Goal: Task Accomplishment & Management: Complete application form

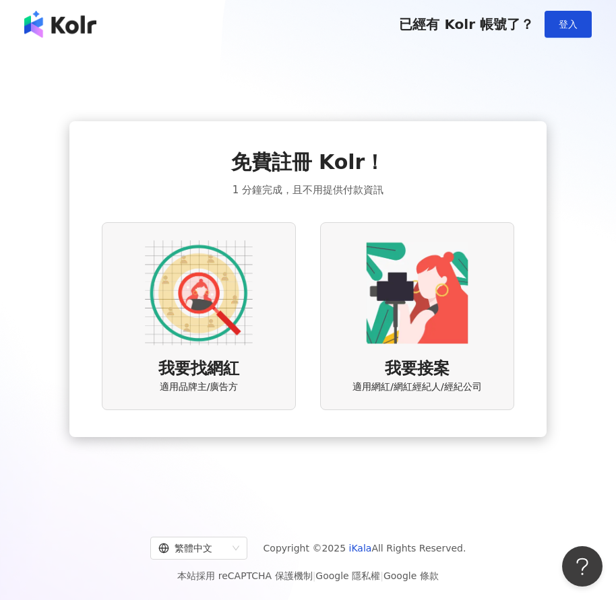
click at [243, 270] on img at bounding box center [199, 293] width 108 height 108
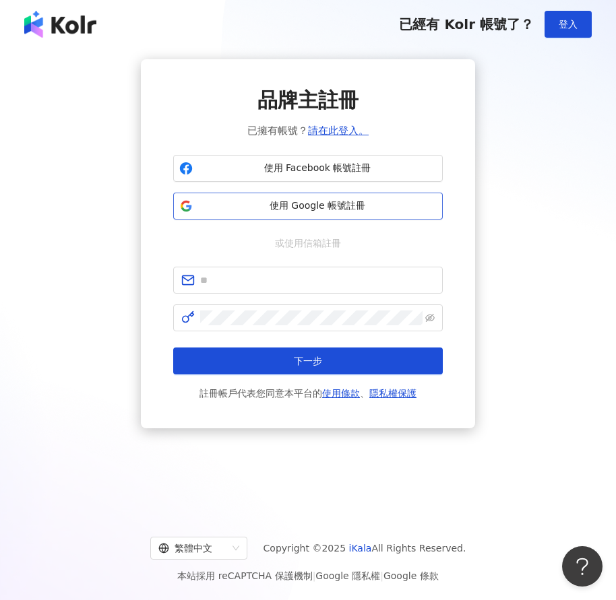
click at [343, 193] on button "使用 Google 帳號註冊" at bounding box center [308, 206] width 270 height 27
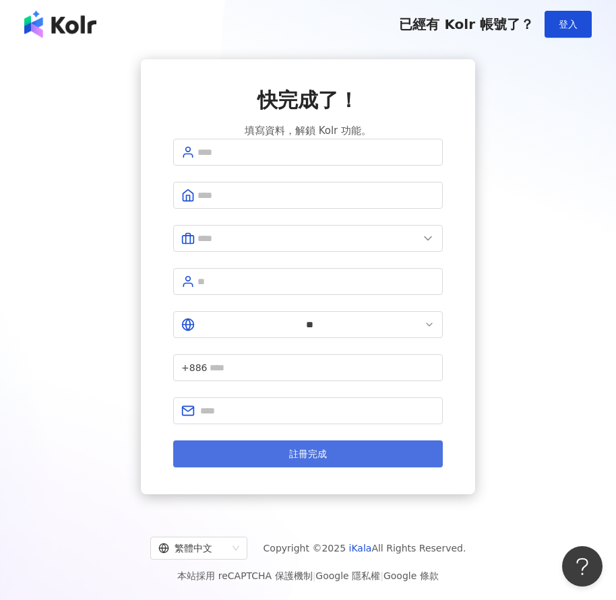
click at [287, 441] on button "註冊完成" at bounding box center [308, 454] width 270 height 27
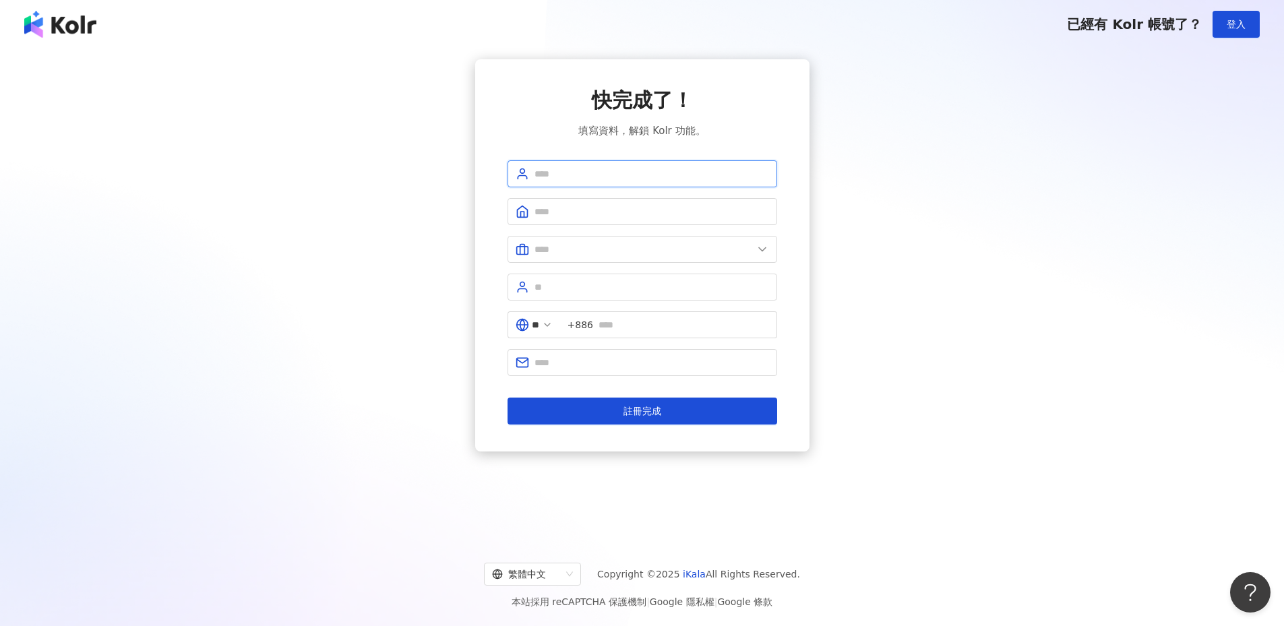
click at [629, 168] on input "text" at bounding box center [651, 173] width 235 height 15
type input "*****"
click at [609, 208] on input "text" at bounding box center [651, 211] width 235 height 15
type input "*"
click at [638, 248] on input "text" at bounding box center [643, 249] width 218 height 15
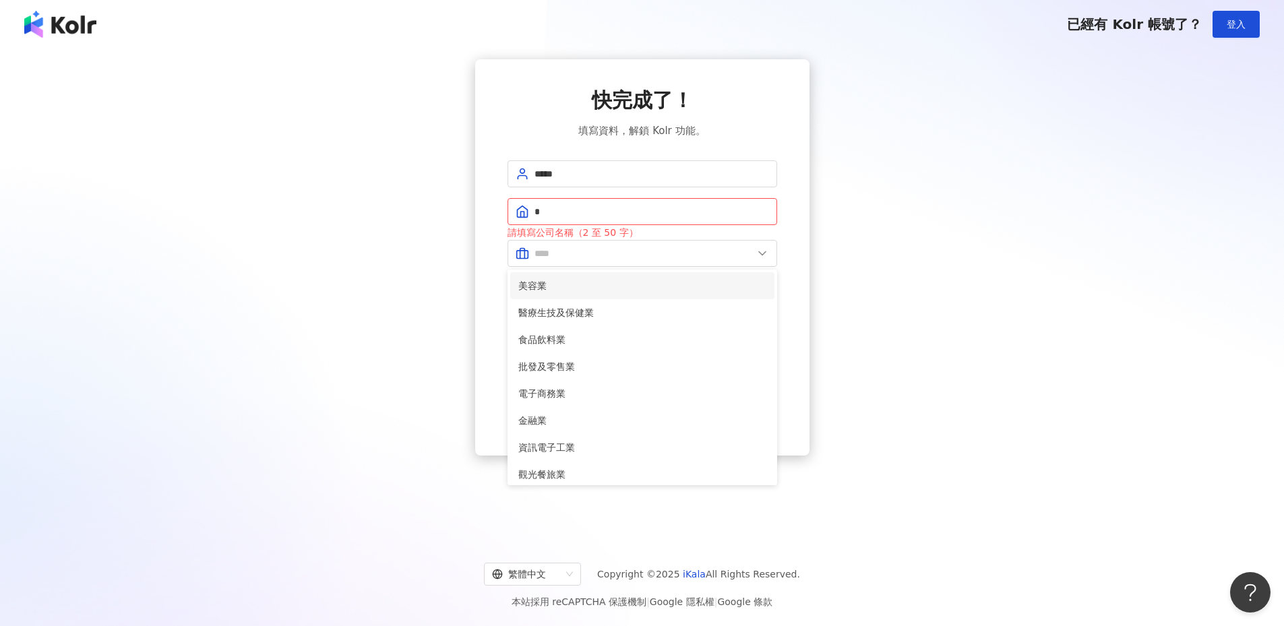
click at [633, 298] on li "美容業" at bounding box center [642, 285] width 264 height 27
type input "***"
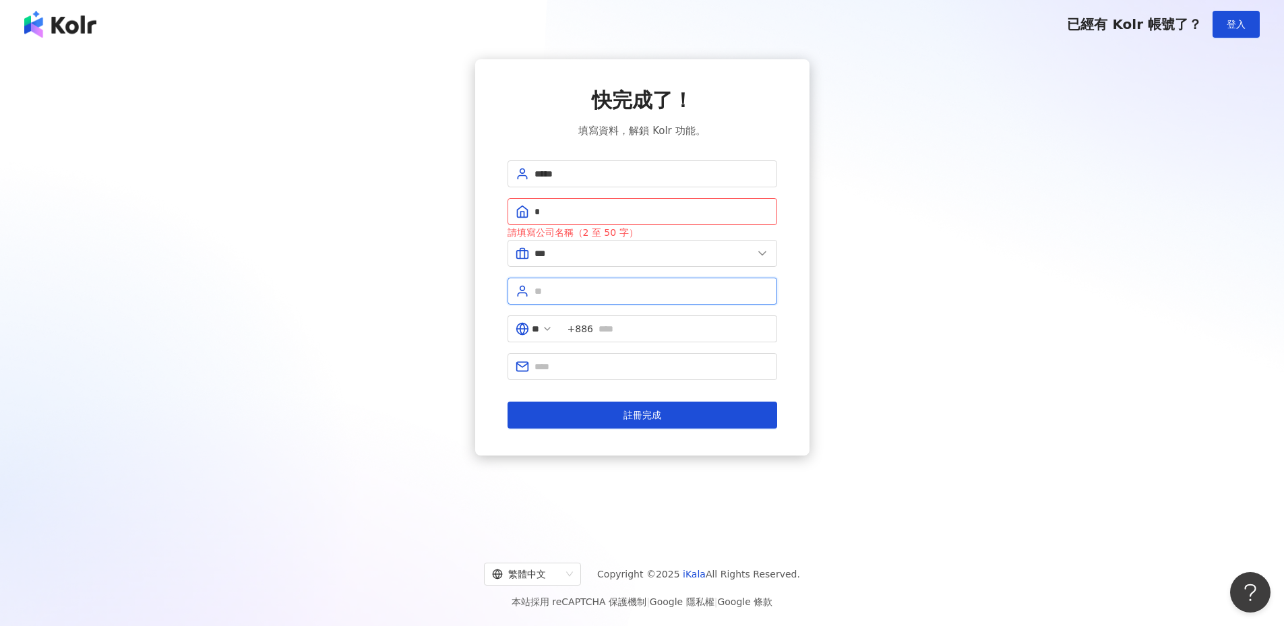
click at [616, 289] on input "text" at bounding box center [651, 291] width 235 height 15
type input "*"
click at [627, 323] on input "text" at bounding box center [683, 328] width 170 height 15
click at [600, 359] on span at bounding box center [642, 366] width 270 height 27
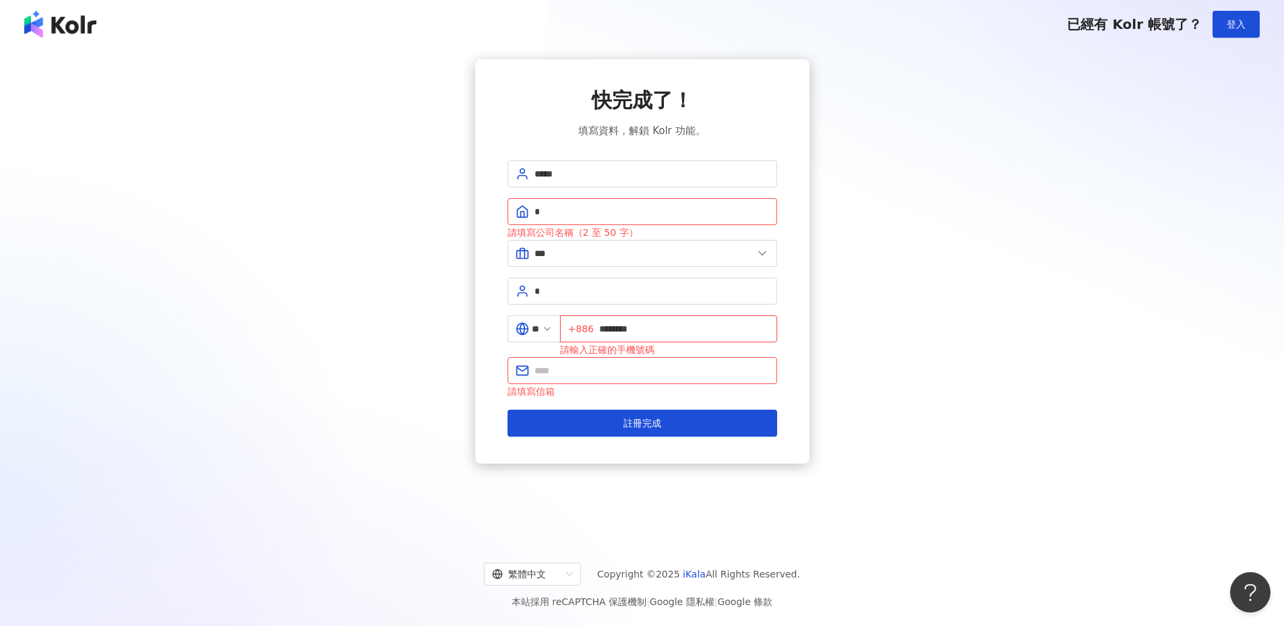
drag, startPoint x: 681, startPoint y: 323, endPoint x: 605, endPoint y: 325, distance: 75.5
click at [605, 325] on span "+886 ********" at bounding box center [668, 328] width 217 height 27
type input "******"
click at [719, 305] on form "***** * 請填寫公司名稱（2 至 50 字） *** 美容業 醫療生技及保健業 食品飲料業 批發及零售業 電子商務業 金融業 資訊電子工業 觀光餐旅業 …" at bounding box center [642, 298] width 270 height 276
click at [705, 328] on input "******" at bounding box center [684, 328] width 170 height 15
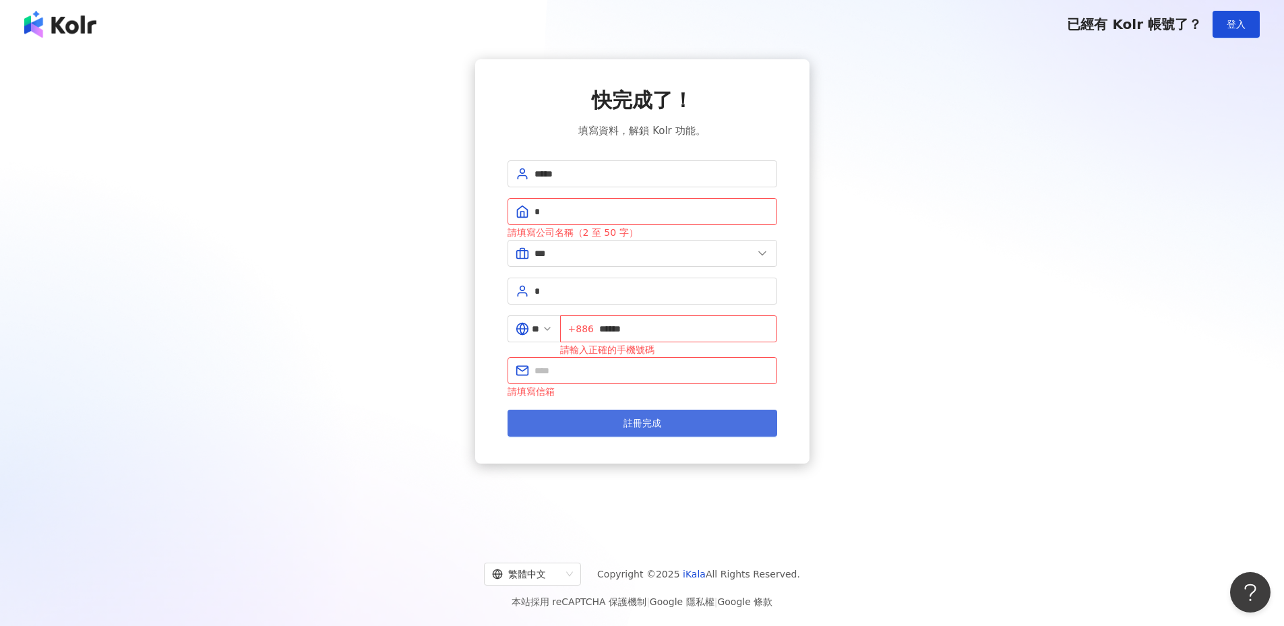
click at [650, 420] on span "註冊完成" at bounding box center [642, 423] width 38 height 11
click at [639, 372] on input "text" at bounding box center [651, 370] width 235 height 15
type input "*"
click at [640, 428] on span "註冊完成" at bounding box center [642, 423] width 38 height 11
click at [599, 214] on input "*" at bounding box center [651, 211] width 235 height 15
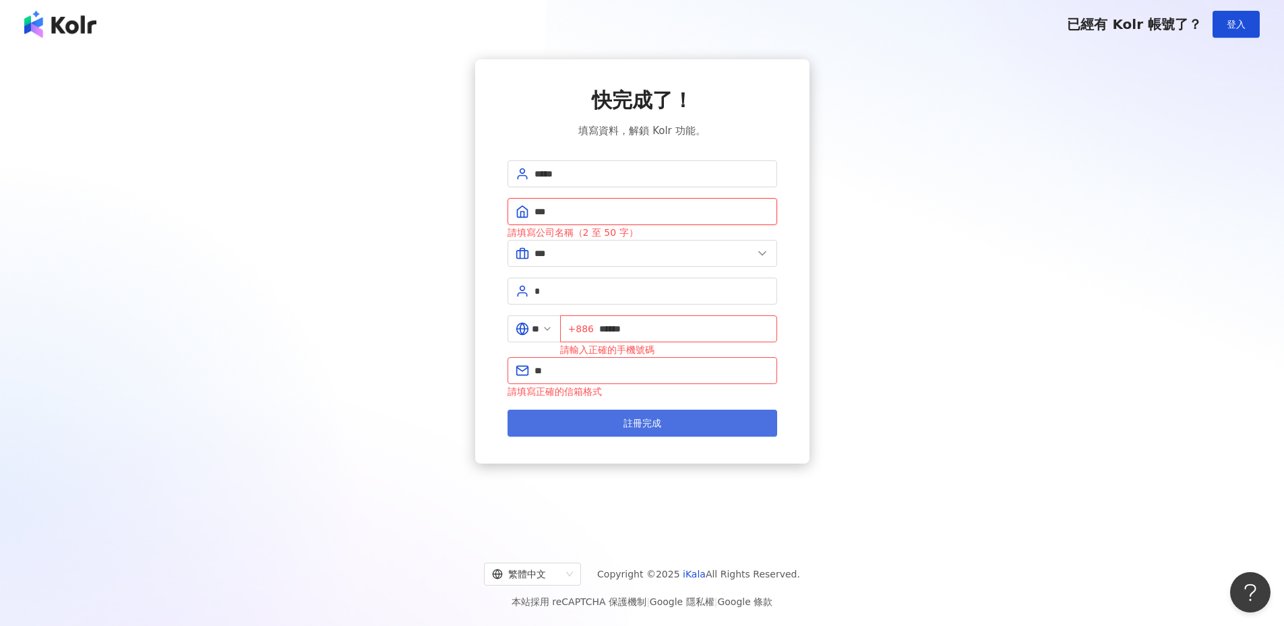
type input "***"
click at [630, 420] on span "註冊完成" at bounding box center [642, 423] width 38 height 11
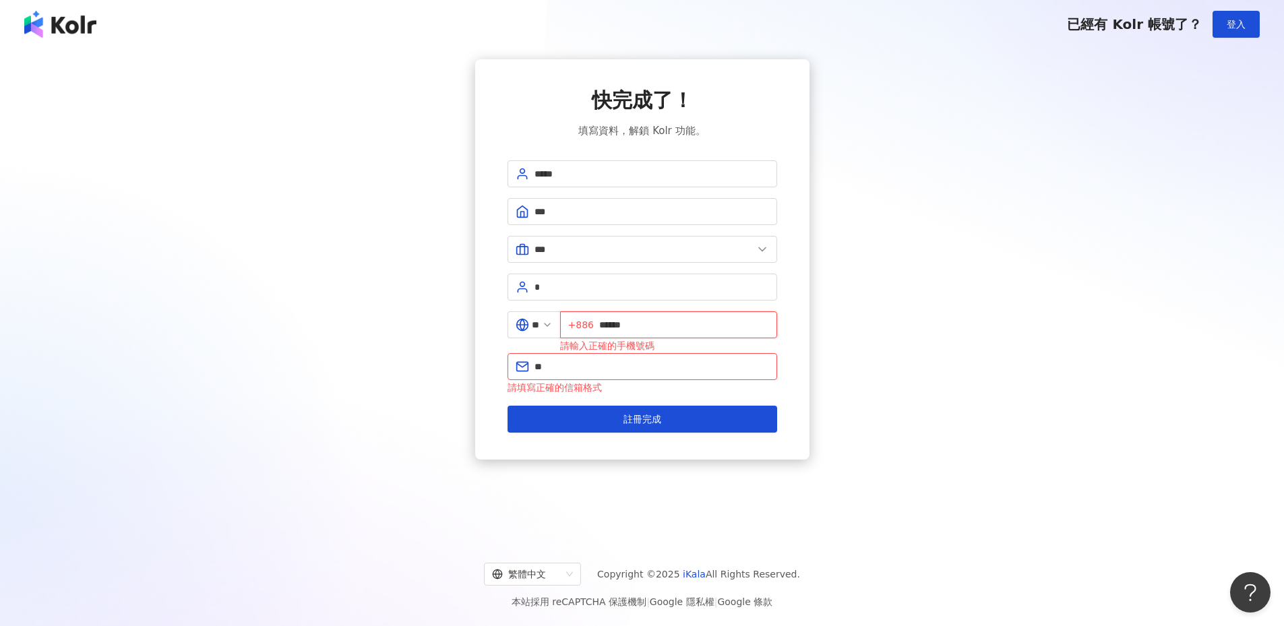
drag, startPoint x: 677, startPoint y: 322, endPoint x: 607, endPoint y: 321, distance: 69.4
click at [607, 321] on span "+886 ******" at bounding box center [668, 324] width 217 height 27
paste input "***"
type input "*********"
click at [656, 368] on input "*" at bounding box center [651, 366] width 235 height 15
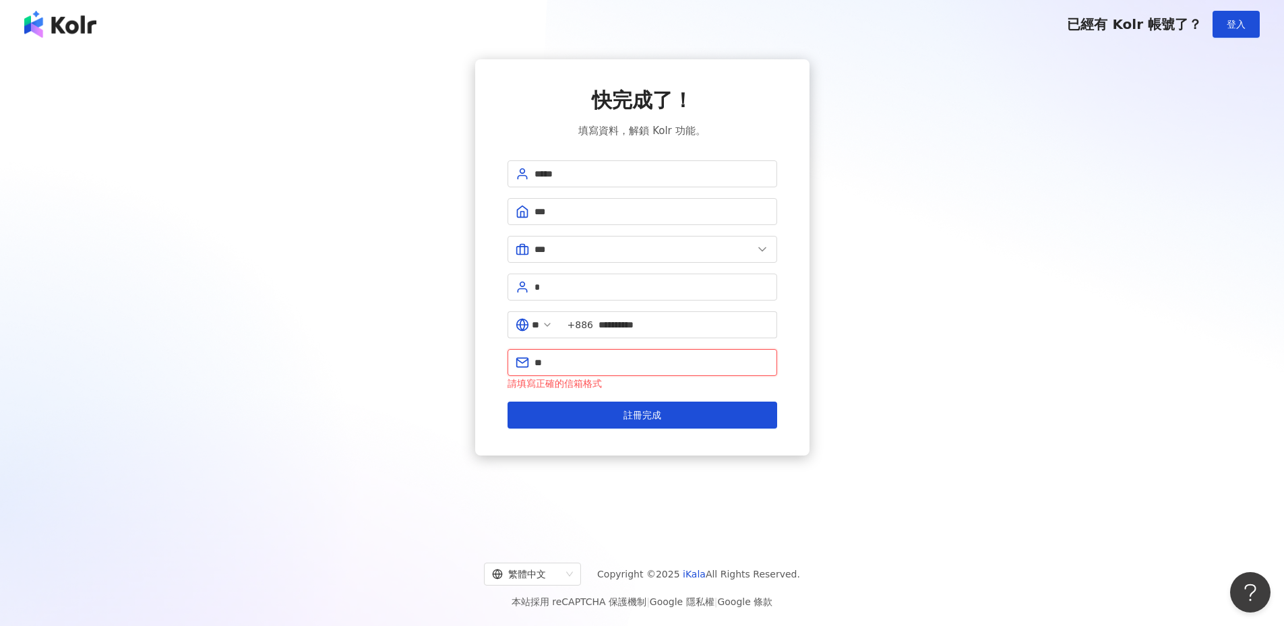
drag, startPoint x: 621, startPoint y: 360, endPoint x: 540, endPoint y: 362, distance: 80.9
click at [540, 362] on input "*" at bounding box center [651, 362] width 235 height 15
type input "*"
click at [621, 410] on button "註冊完成" at bounding box center [642, 415] width 270 height 27
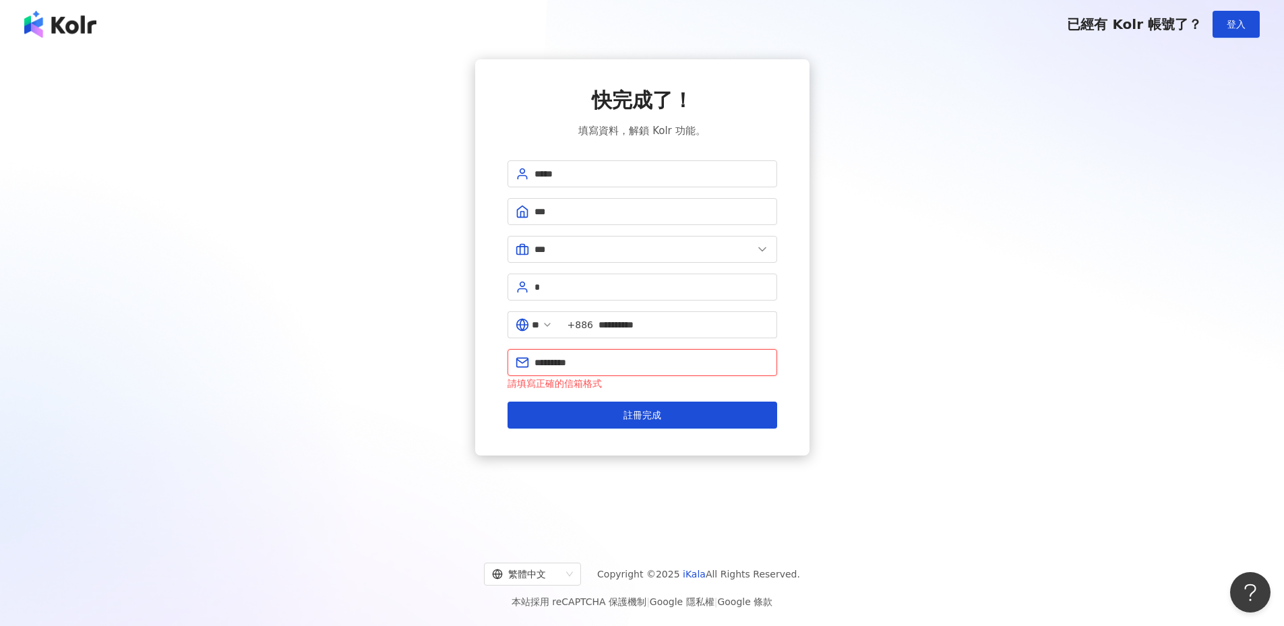
drag, startPoint x: 561, startPoint y: 359, endPoint x: 504, endPoint y: 356, distance: 56.7
click at [504, 356] on div "快完成了！ 填寫資料，解鎖 Kolr 功能。 ***** *** *** 美容業 醫療生技及保健業 食品飲料業 批發及零售業 電子商務業 金融業 資訊電子工業…" at bounding box center [642, 257] width 334 height 396
paste input "**********"
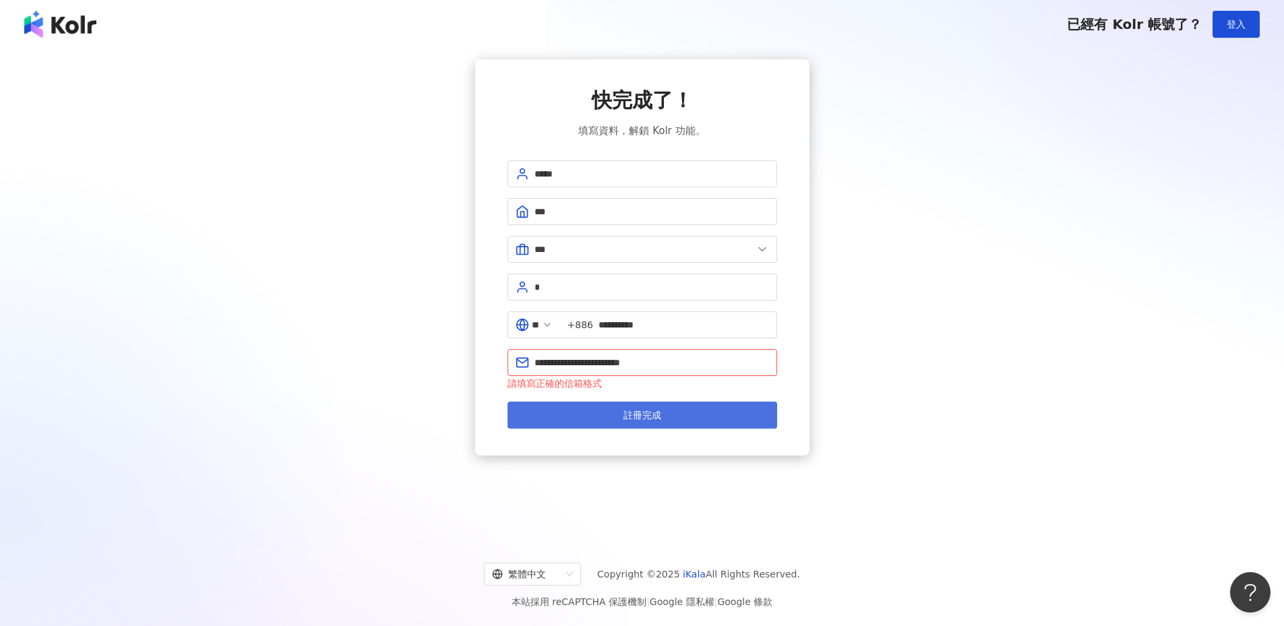
click at [636, 416] on span "註冊完成" at bounding box center [642, 415] width 38 height 11
drag, startPoint x: 673, startPoint y: 359, endPoint x: 475, endPoint y: 339, distance: 198.5
click at [475, 339] on div "**********" at bounding box center [642, 257] width 334 height 396
paste input "**"
type input "**********"
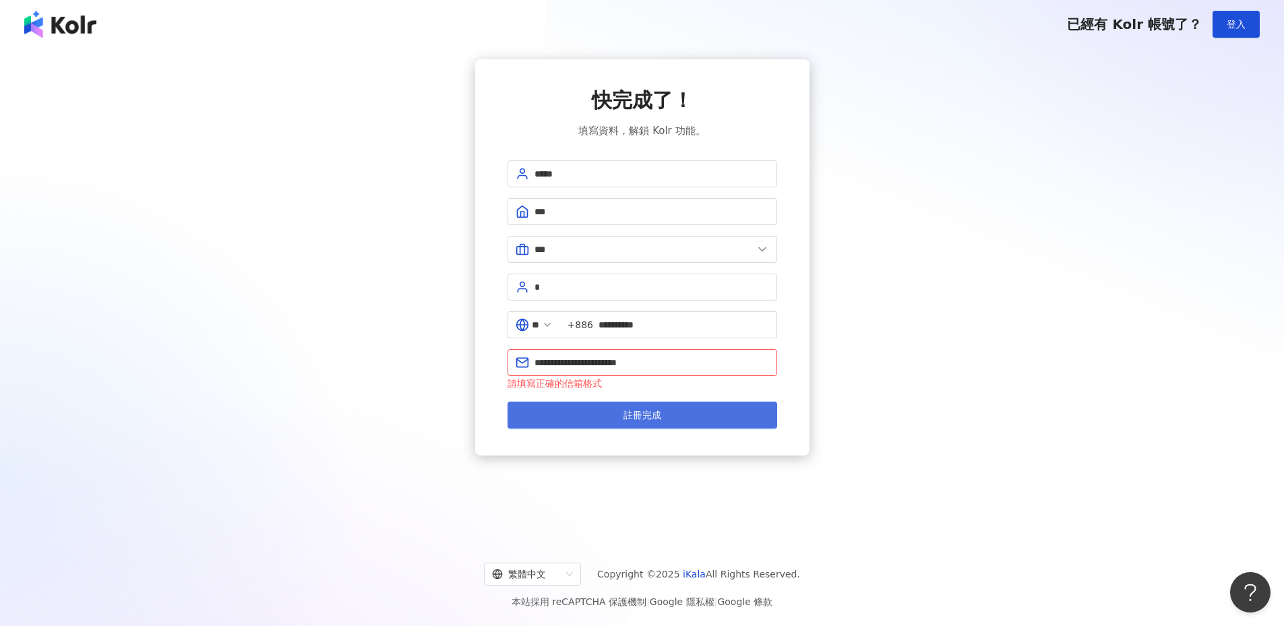
click at [647, 418] on span "註冊完成" at bounding box center [642, 415] width 38 height 11
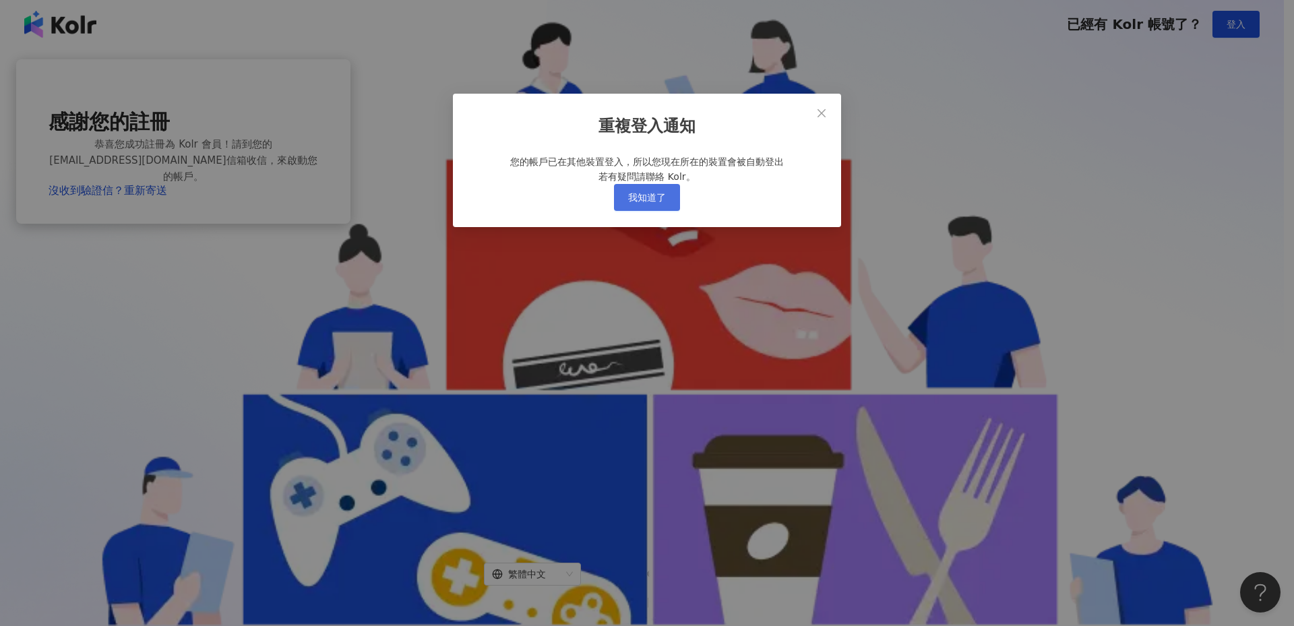
click at [647, 203] on span "我知道了" at bounding box center [647, 197] width 38 height 11
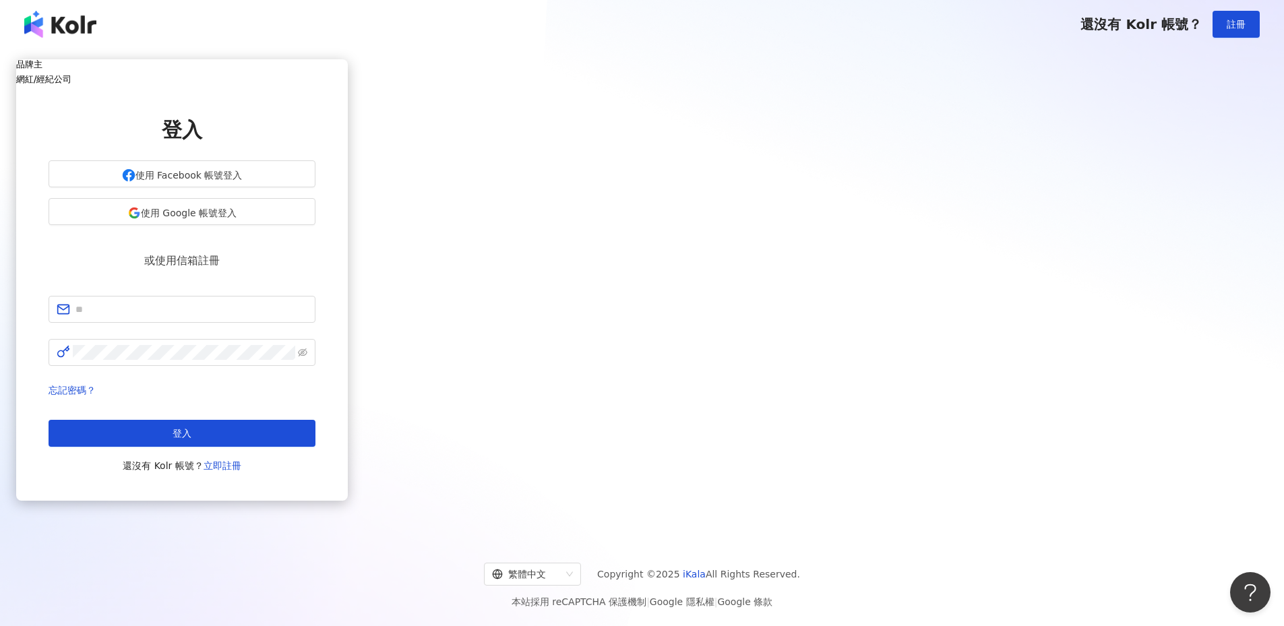
click at [348, 159] on div "品牌主 網紅/經紀公司 登入 使用 Facebook 帳號登入 使用 Google 帳號登入 或使用信箱註冊 忘記密碼？ 登入 還沒有 Kolr 帳號？ 立即…" at bounding box center [182, 292] width 332 height 466
click at [348, 106] on div "品牌主 網紅/經紀公司 登入 使用 Facebook 帳號登入 使用 Google 帳號登入 或使用信箱註冊 忘記密碼？ 登入 還沒有 Kolr 帳號？ 立即…" at bounding box center [182, 292] width 332 height 466
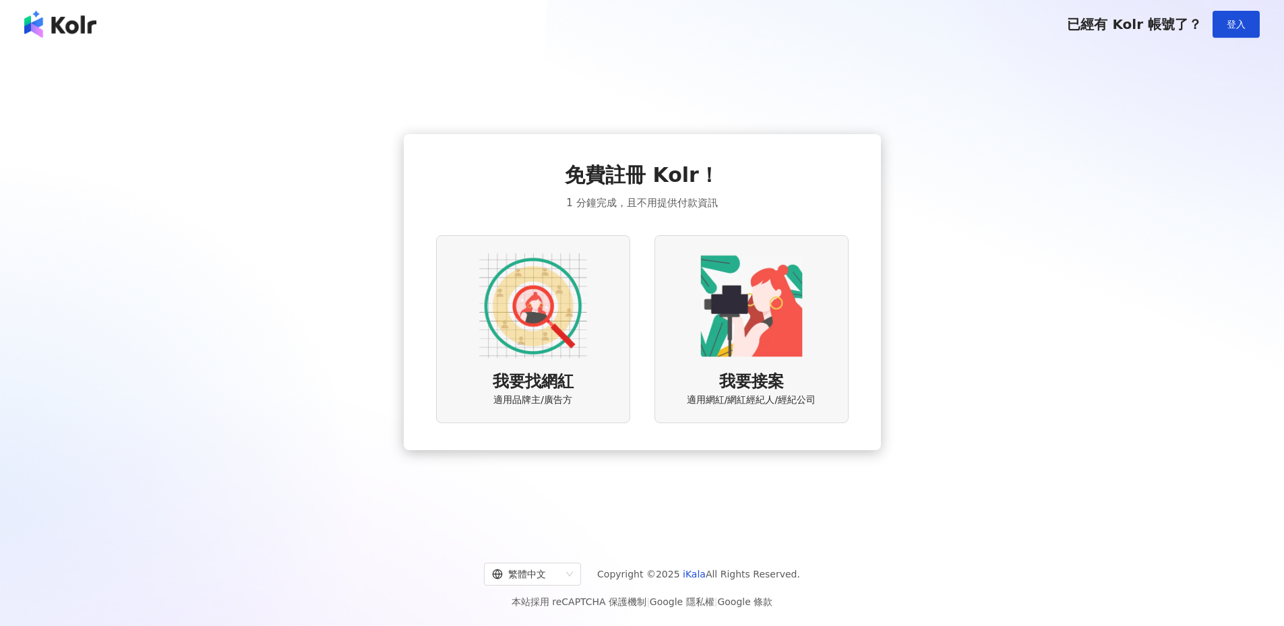
click at [578, 305] on img at bounding box center [533, 306] width 108 height 108
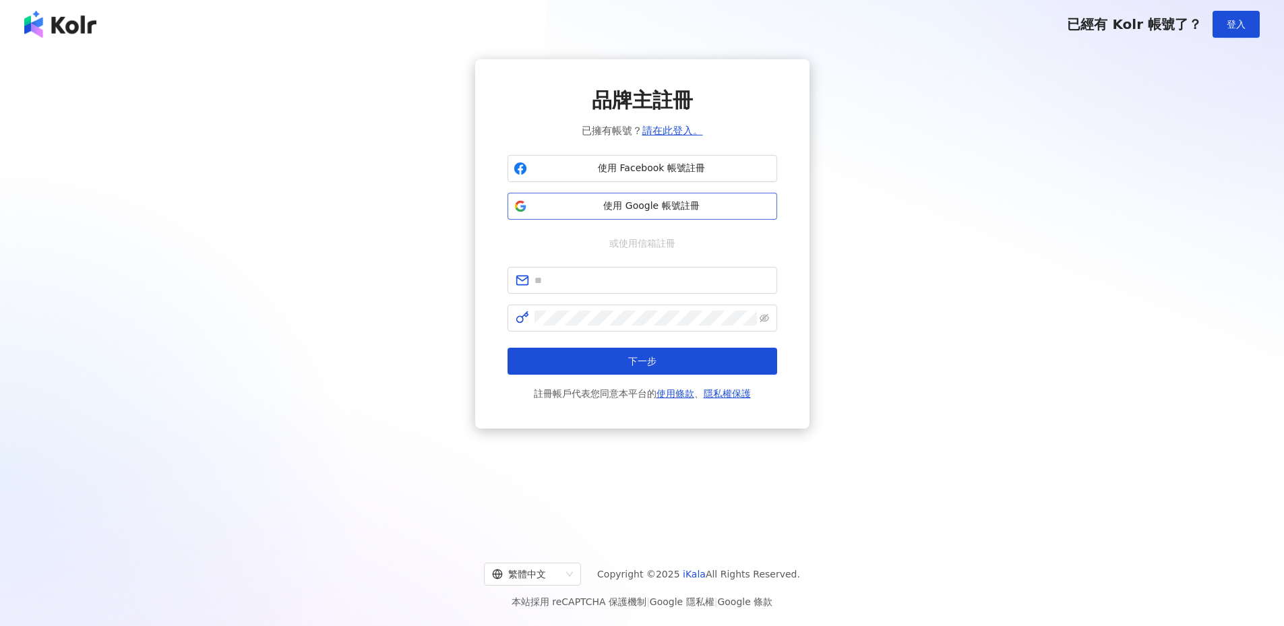
click at [666, 202] on span "使用 Google 帳號註冊" at bounding box center [651, 205] width 239 height 13
click at [682, 129] on link "請在此登入。" at bounding box center [672, 131] width 61 height 12
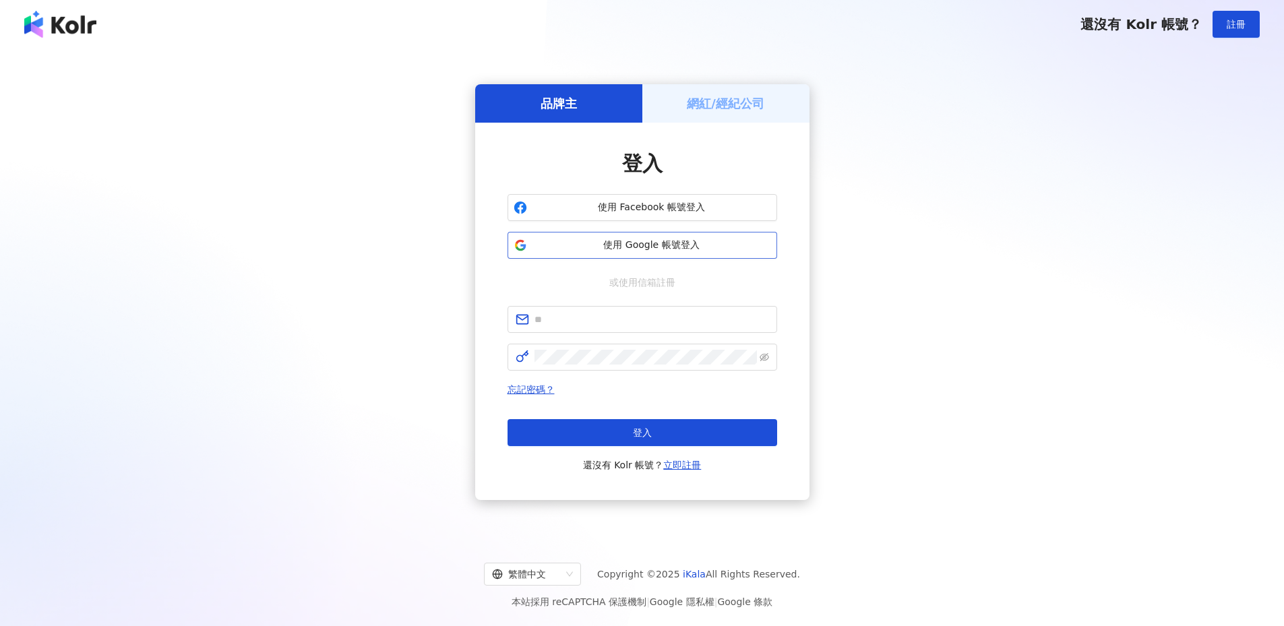
click at [667, 247] on span "使用 Google 帳號登入" at bounding box center [651, 245] width 239 height 13
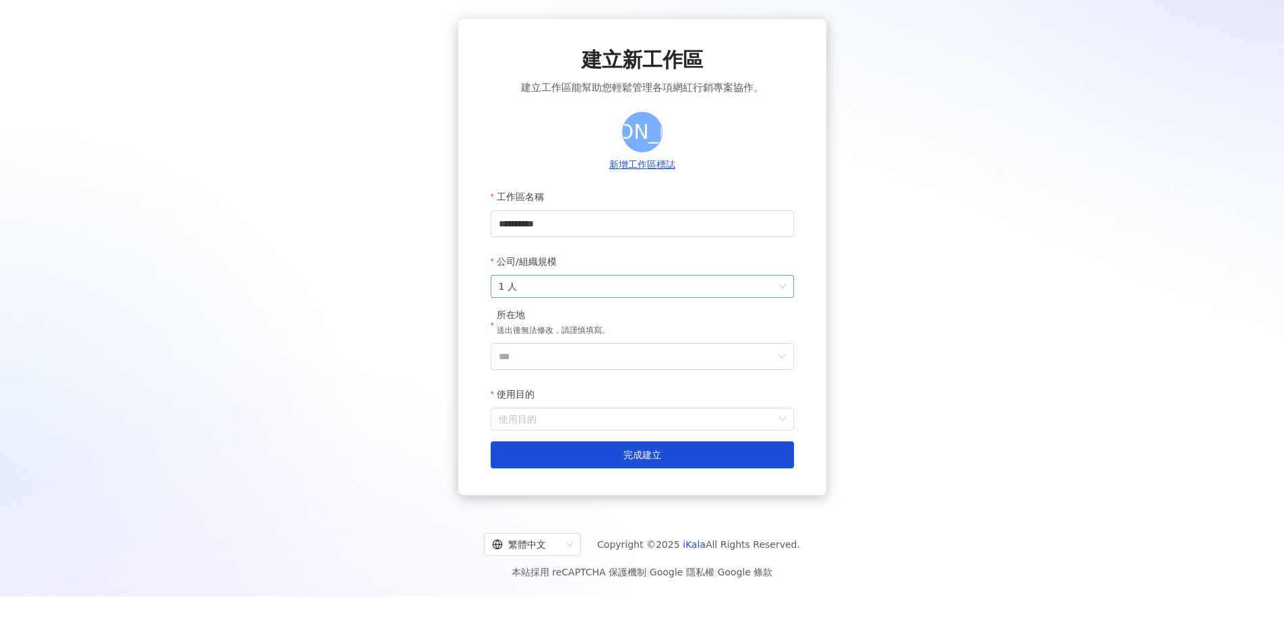
scroll to position [62, 0]
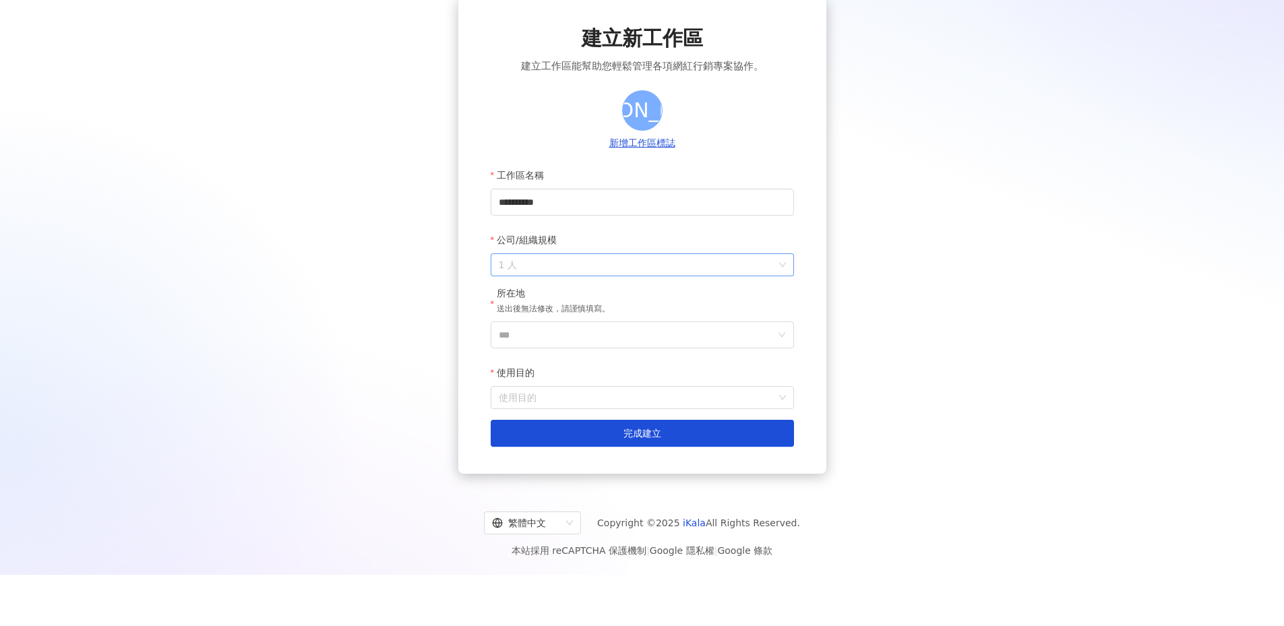
click at [617, 263] on span "1 人" at bounding box center [642, 265] width 287 height 22
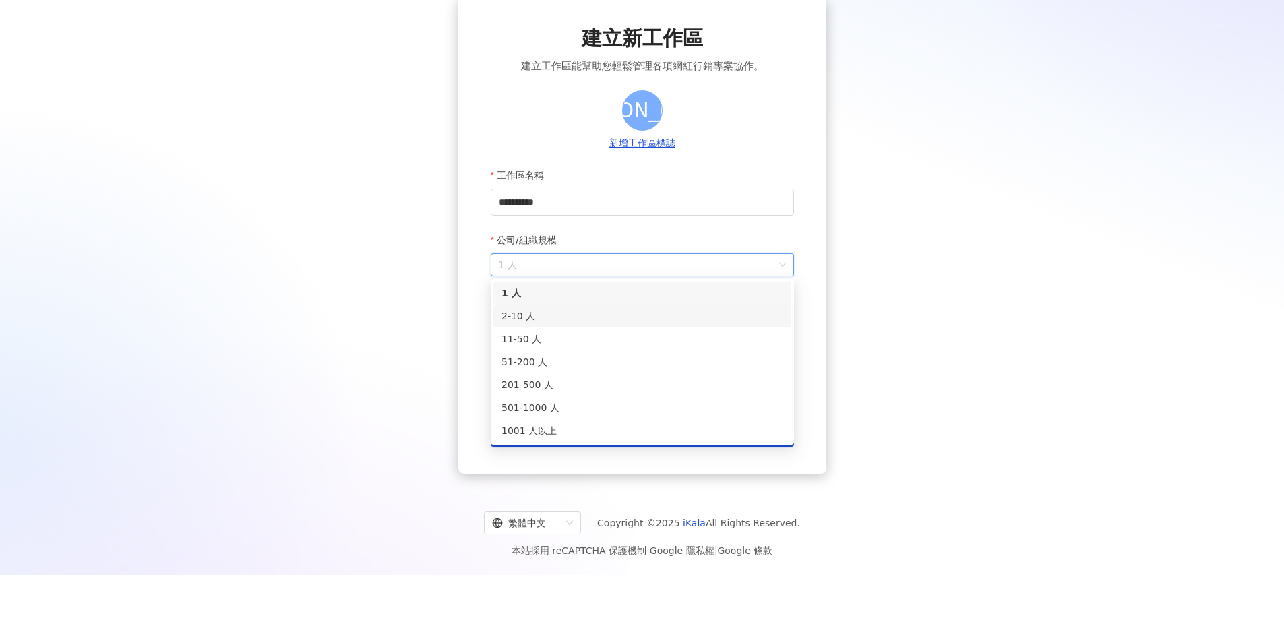
click at [627, 316] on div "2-10 人" at bounding box center [642, 316] width 282 height 15
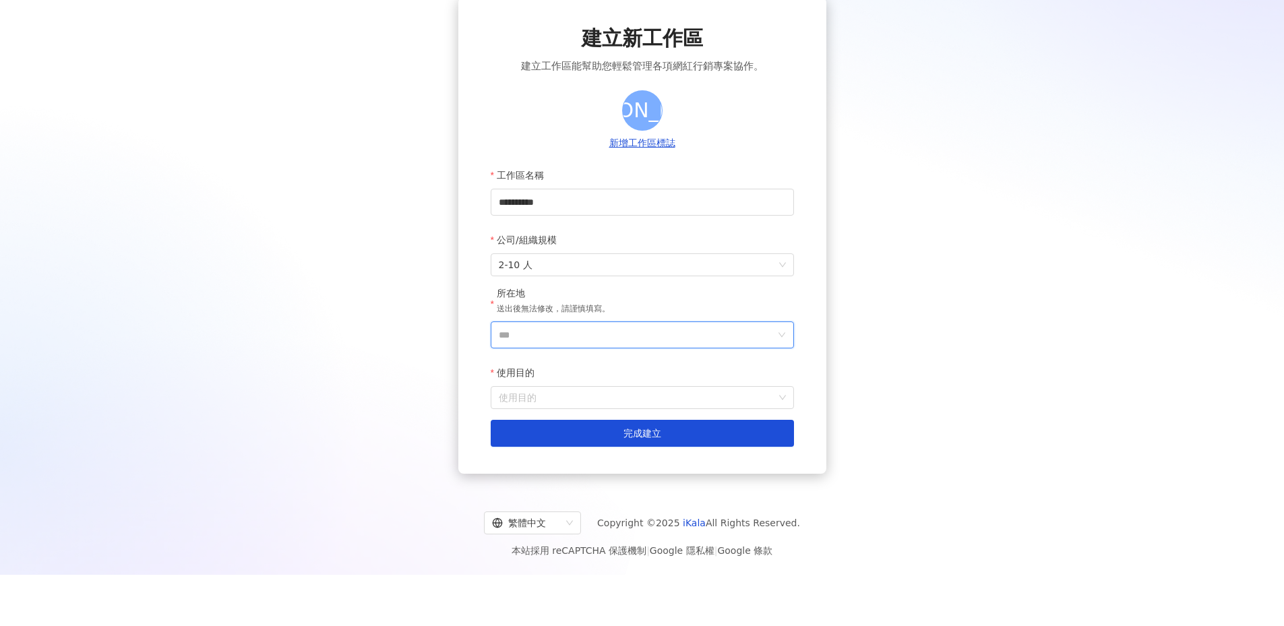
click at [619, 335] on input "***" at bounding box center [637, 335] width 276 height 26
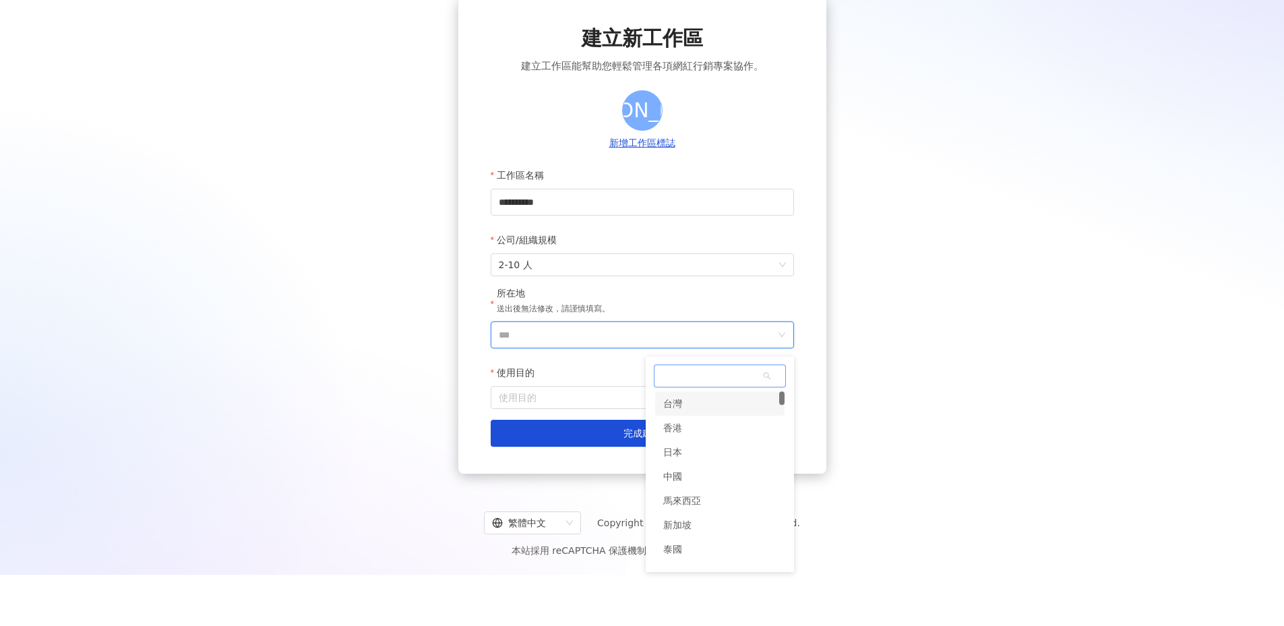
click at [690, 404] on div "台灣" at bounding box center [719, 404] width 129 height 24
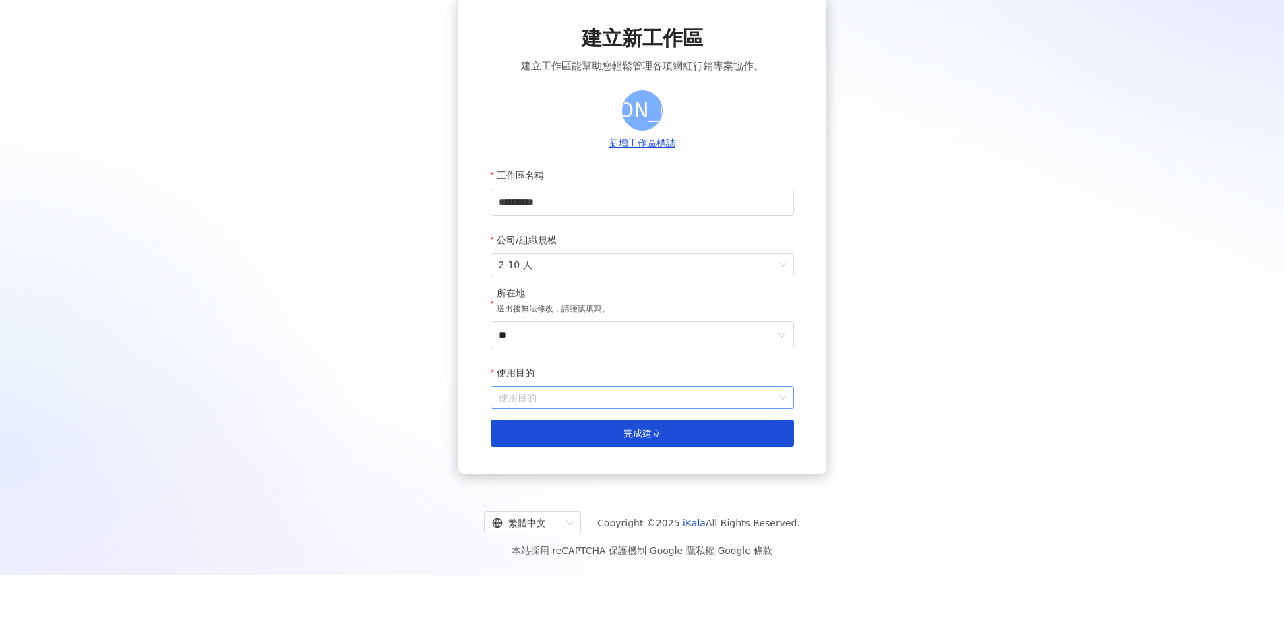
click at [604, 391] on input "使用目的" at bounding box center [642, 398] width 287 height 22
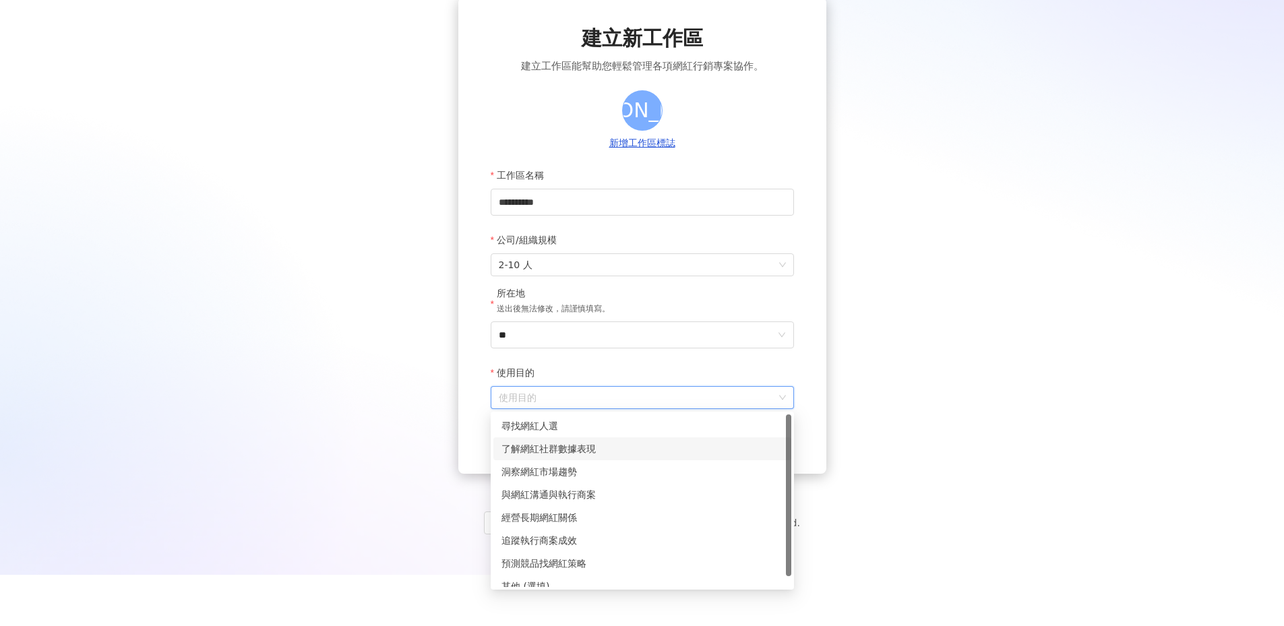
click at [602, 445] on div "了解網紅社群數據表現" at bounding box center [642, 448] width 282 height 15
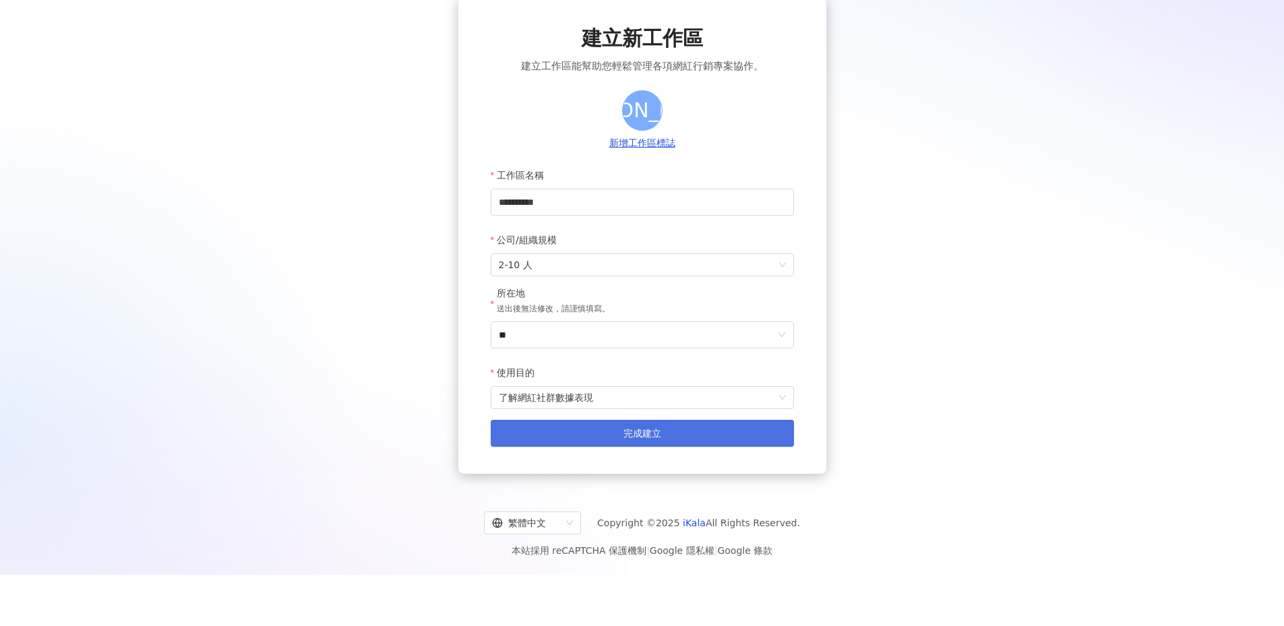
click at [640, 434] on span "完成建立" at bounding box center [642, 433] width 38 height 11
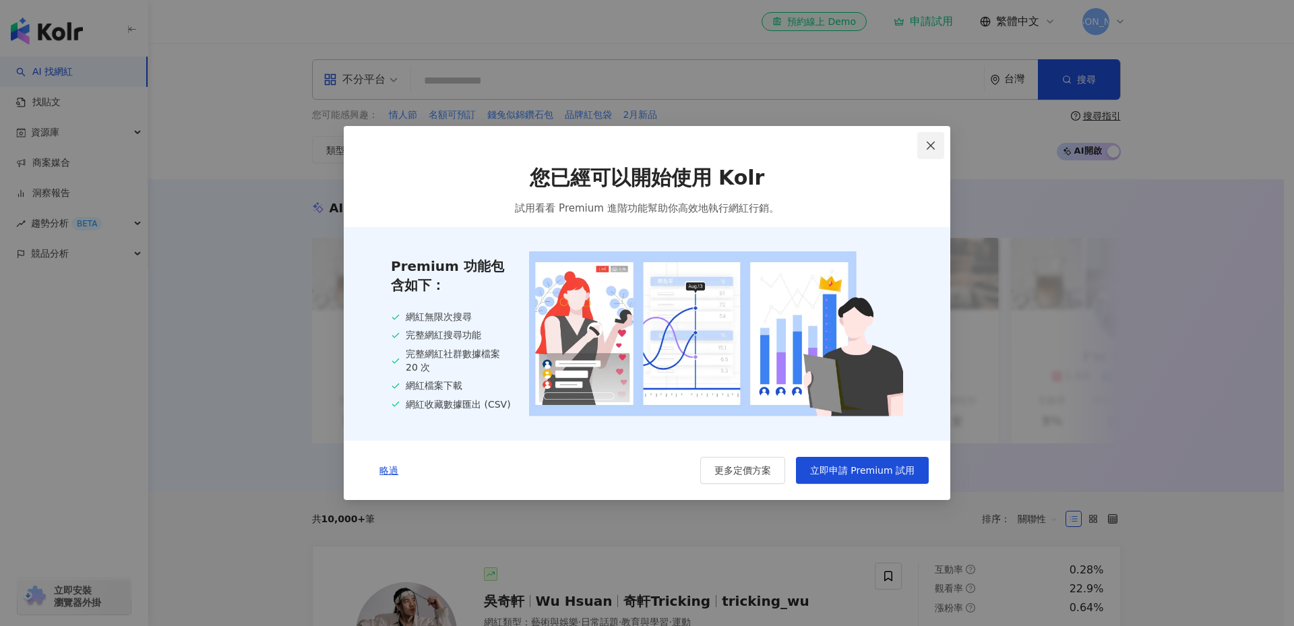
click at [930, 140] on icon "close" at bounding box center [930, 145] width 11 height 11
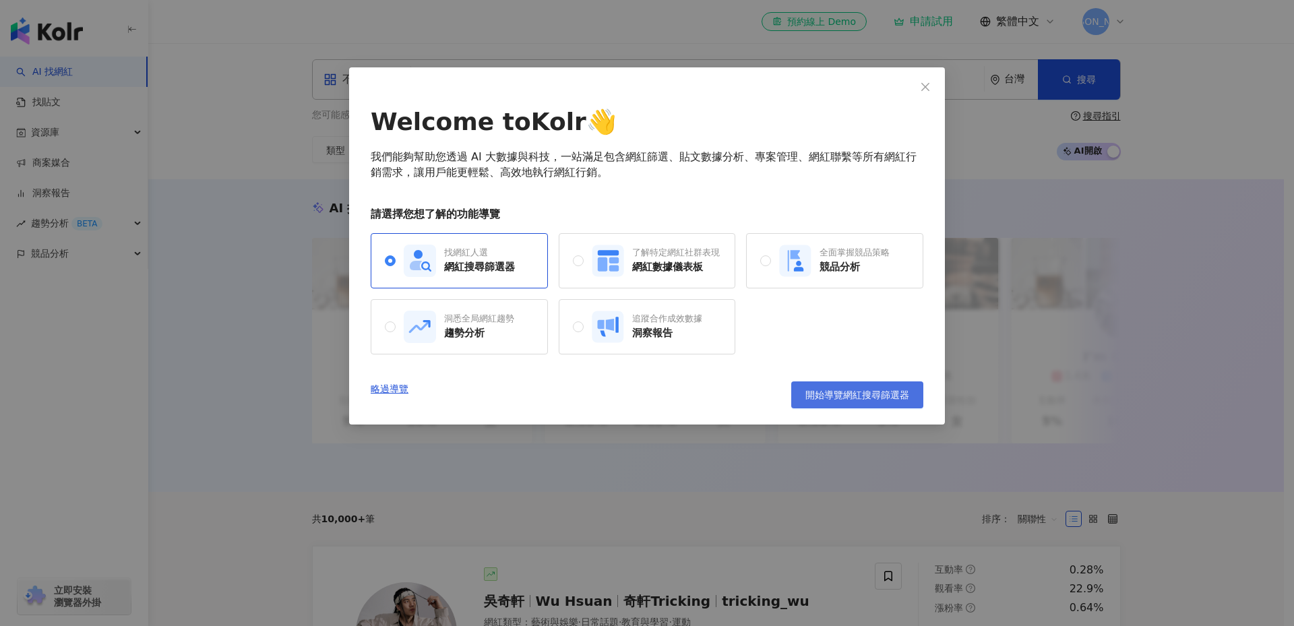
click at [831, 397] on span "開始導覽網紅搜尋篩選器" at bounding box center [857, 394] width 104 height 11
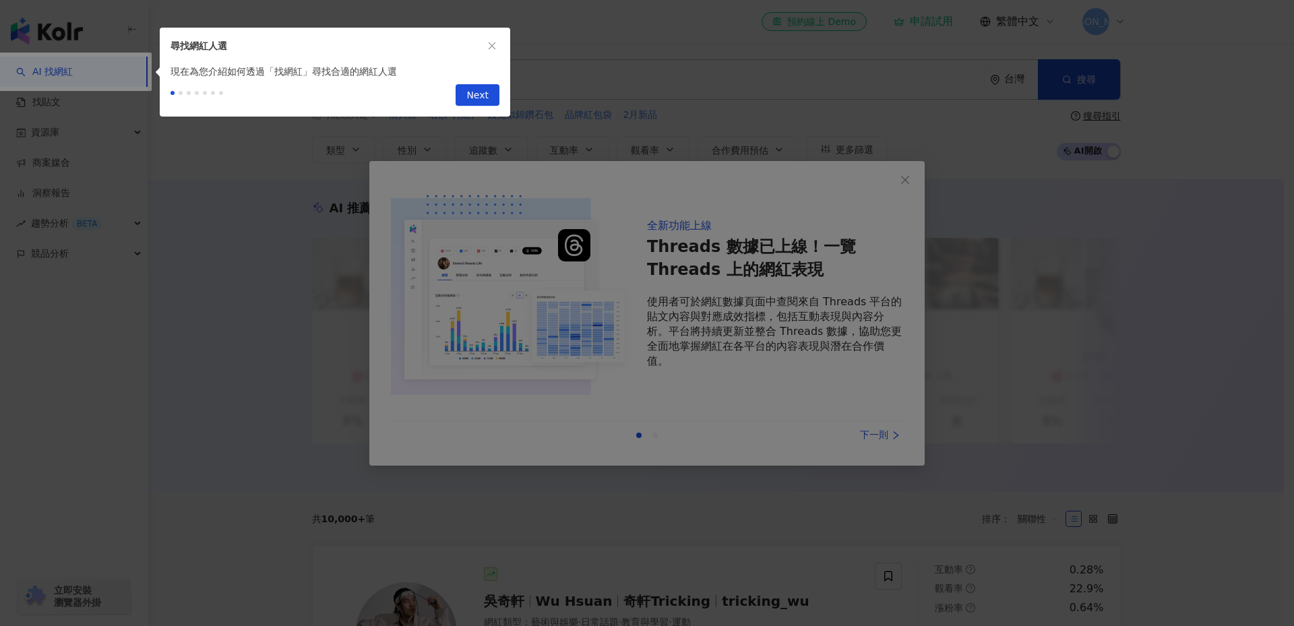
drag, startPoint x: 805, startPoint y: 247, endPoint x: 871, endPoint y: 198, distance: 81.9
click at [813, 247] on div at bounding box center [647, 313] width 1294 height 626
click at [471, 86] on span "Next" at bounding box center [477, 96] width 22 height 22
type input "*********"
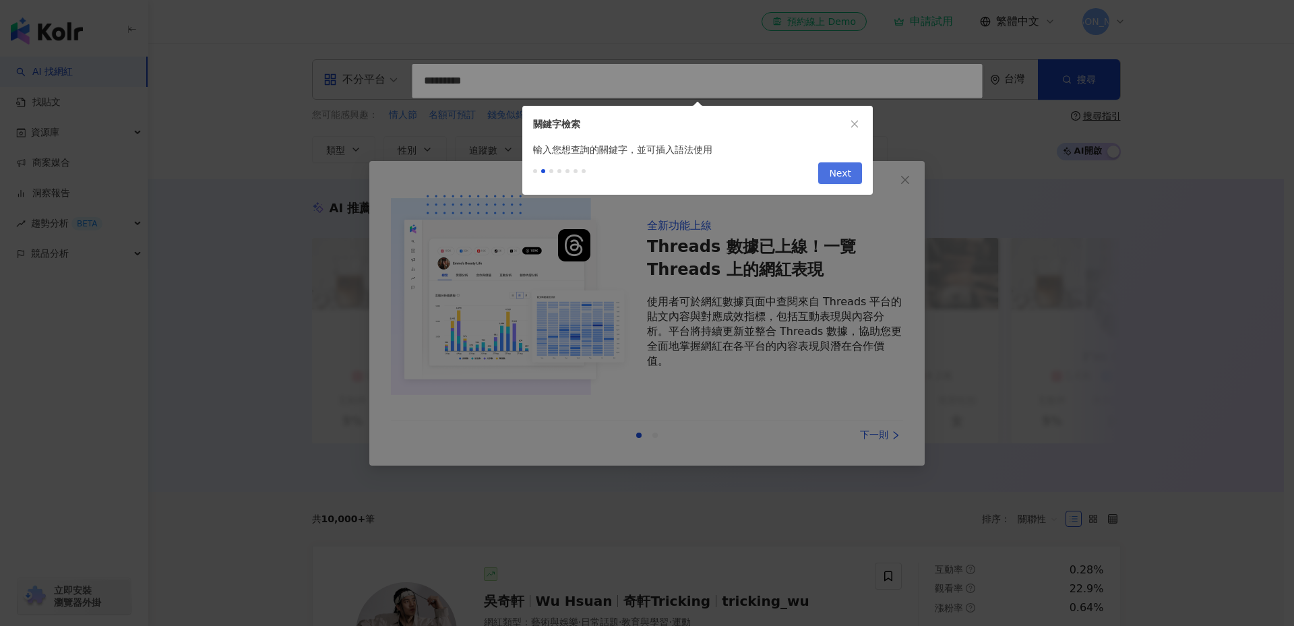
click at [827, 172] on button "Next" at bounding box center [840, 173] width 44 height 22
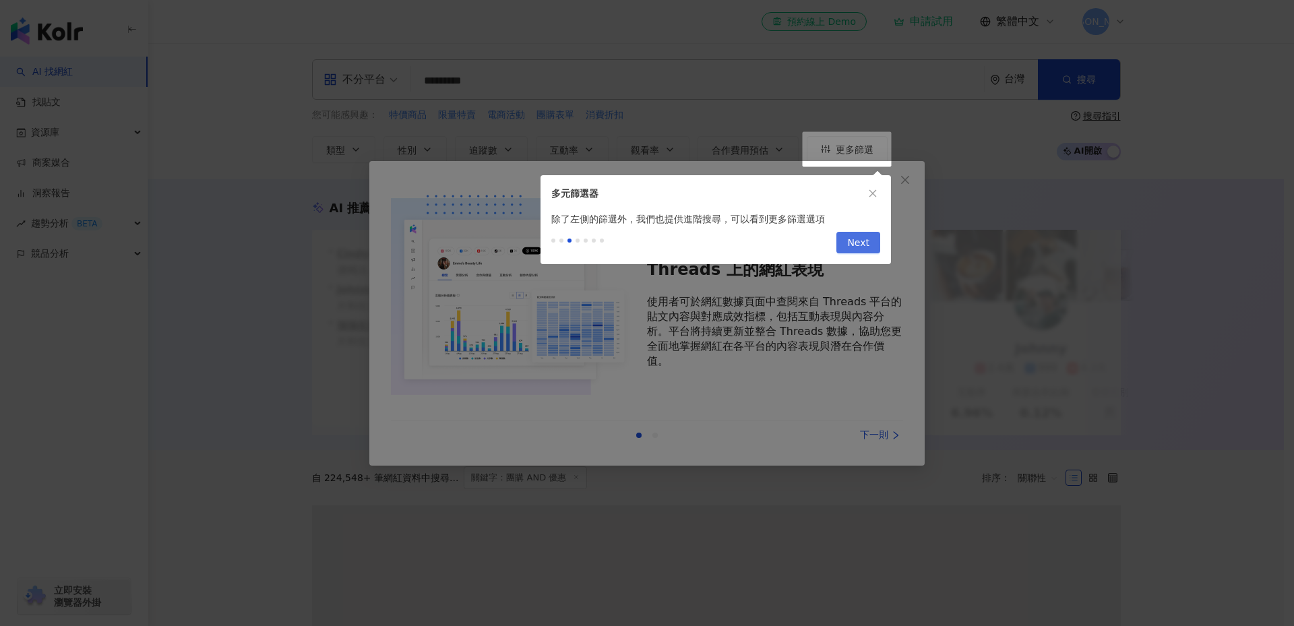
click at [850, 239] on span "Next" at bounding box center [858, 243] width 22 height 22
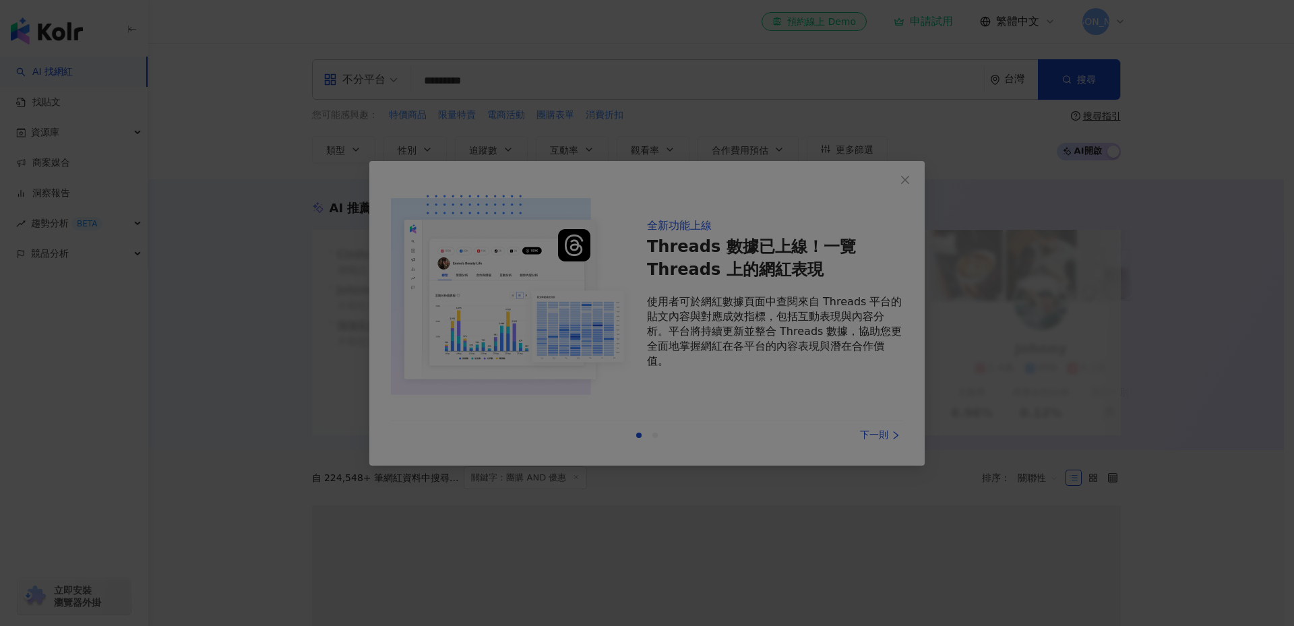
click at [902, 179] on div at bounding box center [647, 313] width 1294 height 626
click at [1084, 153] on div at bounding box center [647, 313] width 1294 height 626
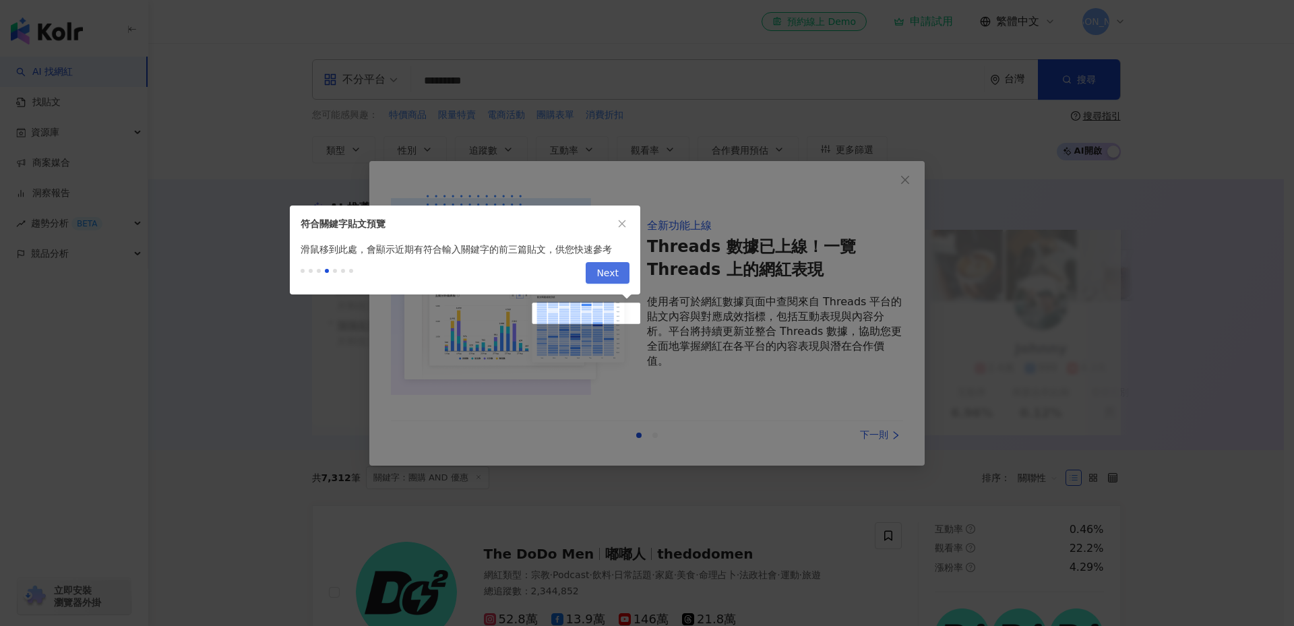
click at [617, 272] on span "Next" at bounding box center [607, 274] width 22 height 22
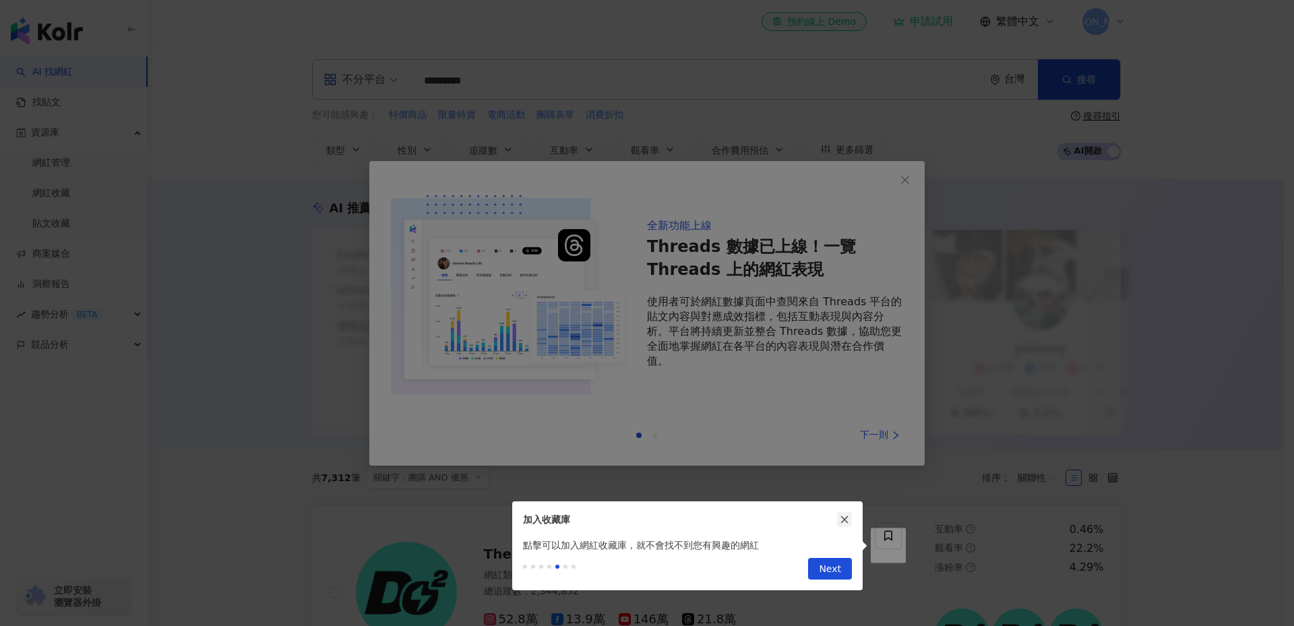
click at [844, 516] on icon "close" at bounding box center [844, 519] width 9 height 9
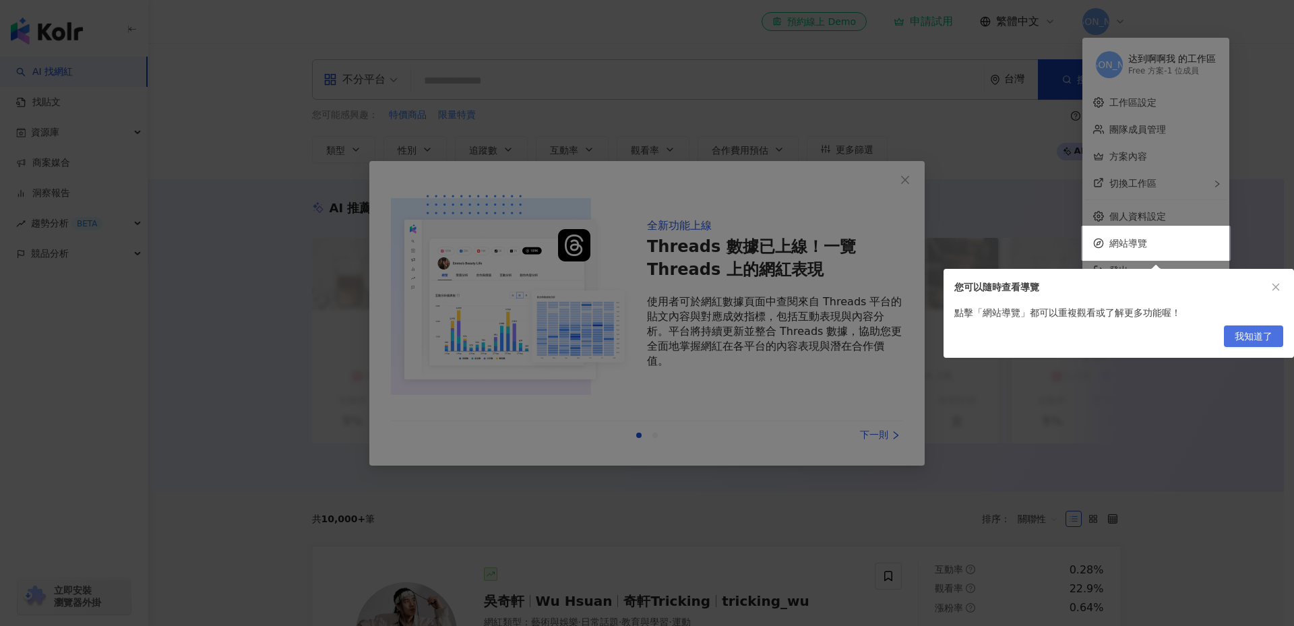
click at [1251, 335] on span "我知道了" at bounding box center [1254, 337] width 38 height 22
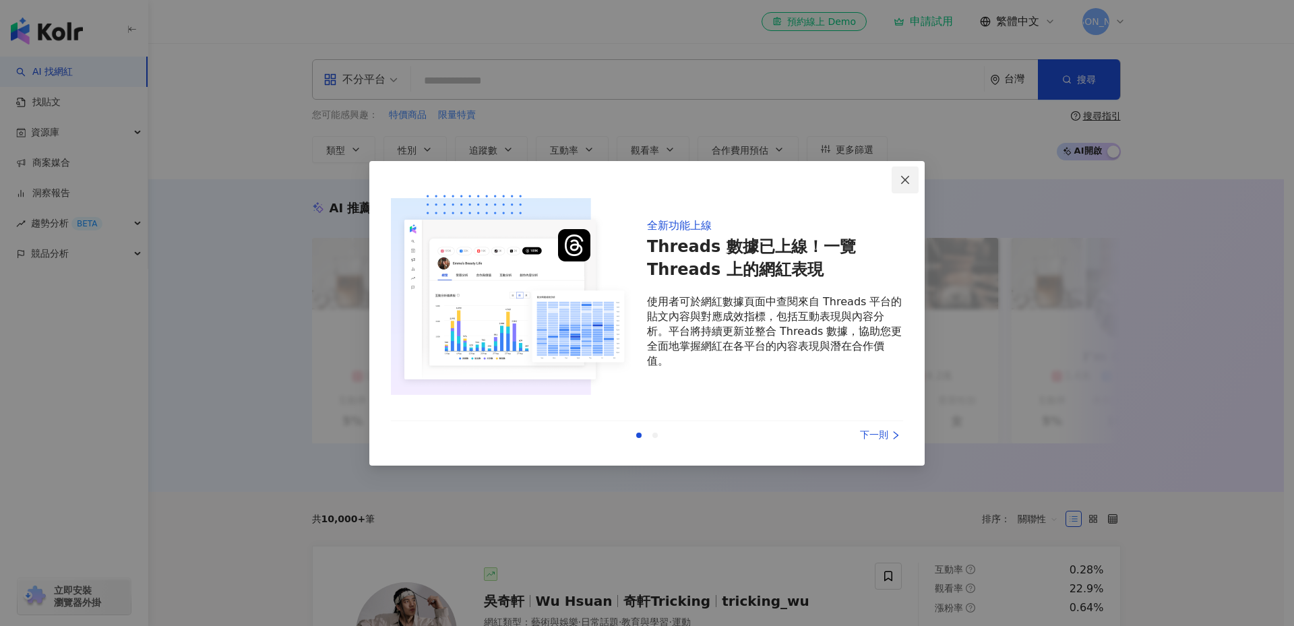
click at [904, 178] on icon "close" at bounding box center [905, 180] width 8 height 8
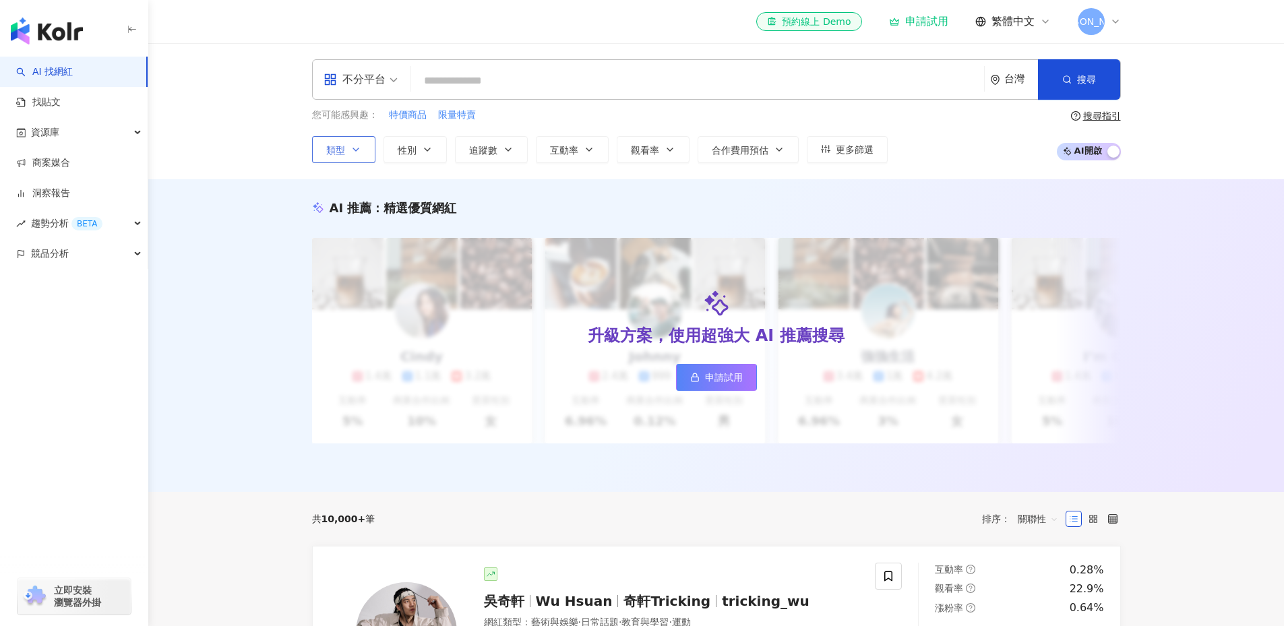
click at [341, 154] on span "類型" at bounding box center [335, 150] width 19 height 11
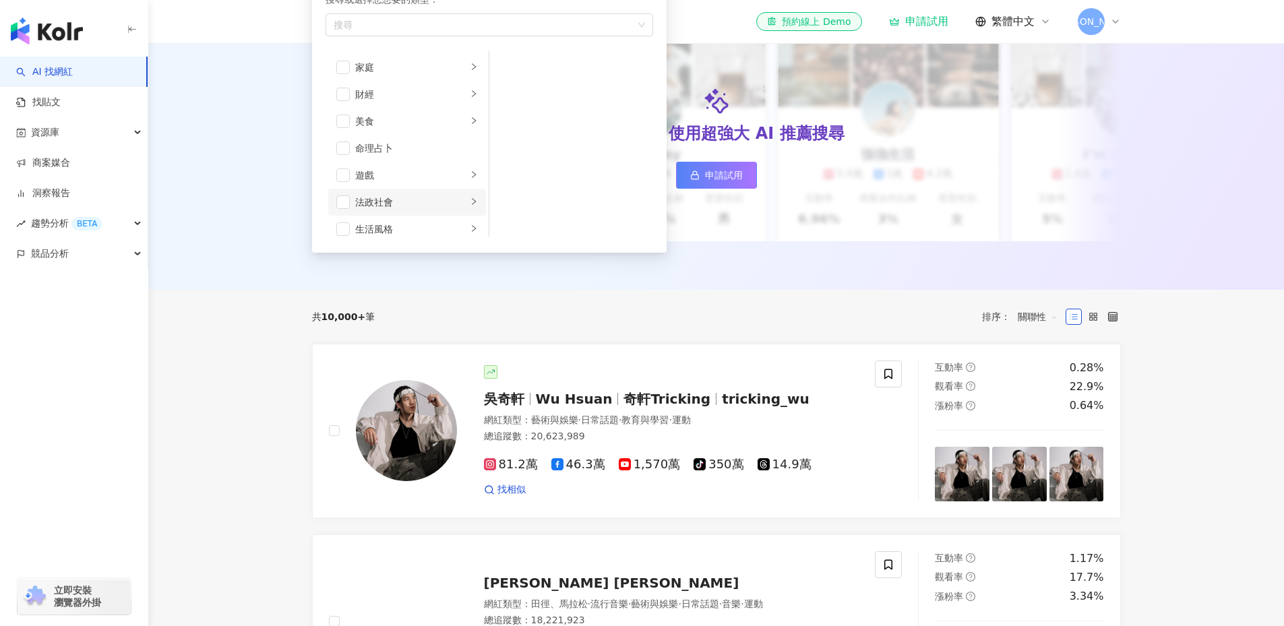
scroll to position [202, 0]
click at [420, 170] on li "生活風格" at bounding box center [407, 161] width 158 height 27
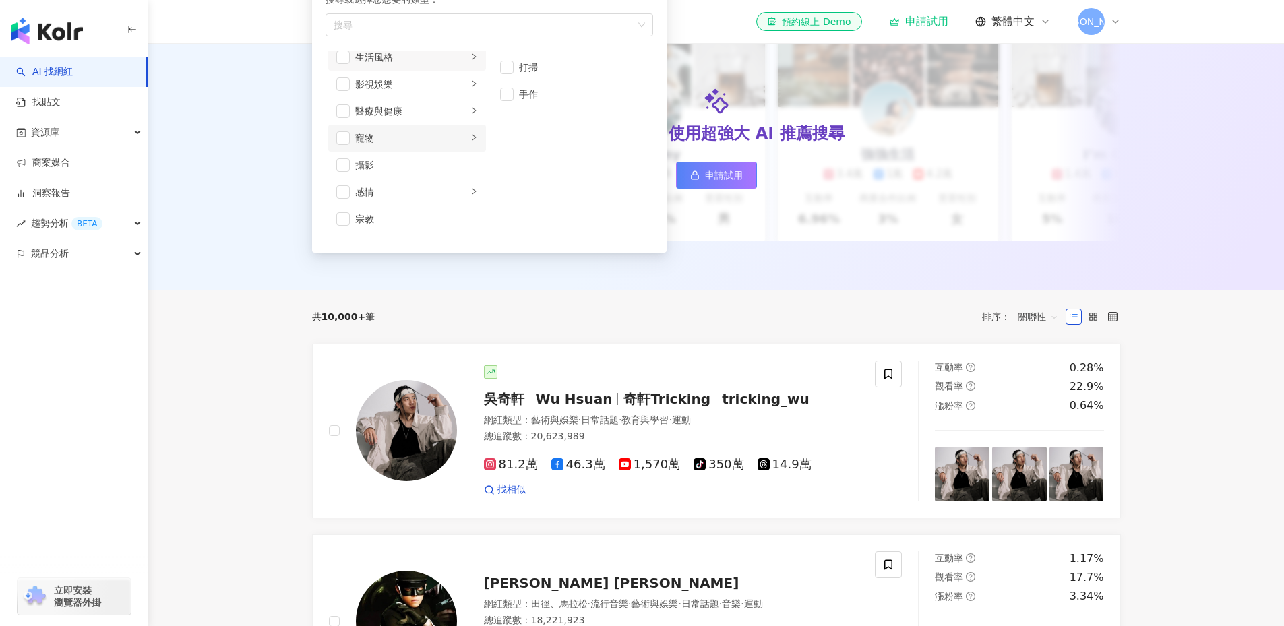
scroll to position [337, 0]
click at [427, 91] on li "醫療與健康" at bounding box center [407, 80] width 158 height 27
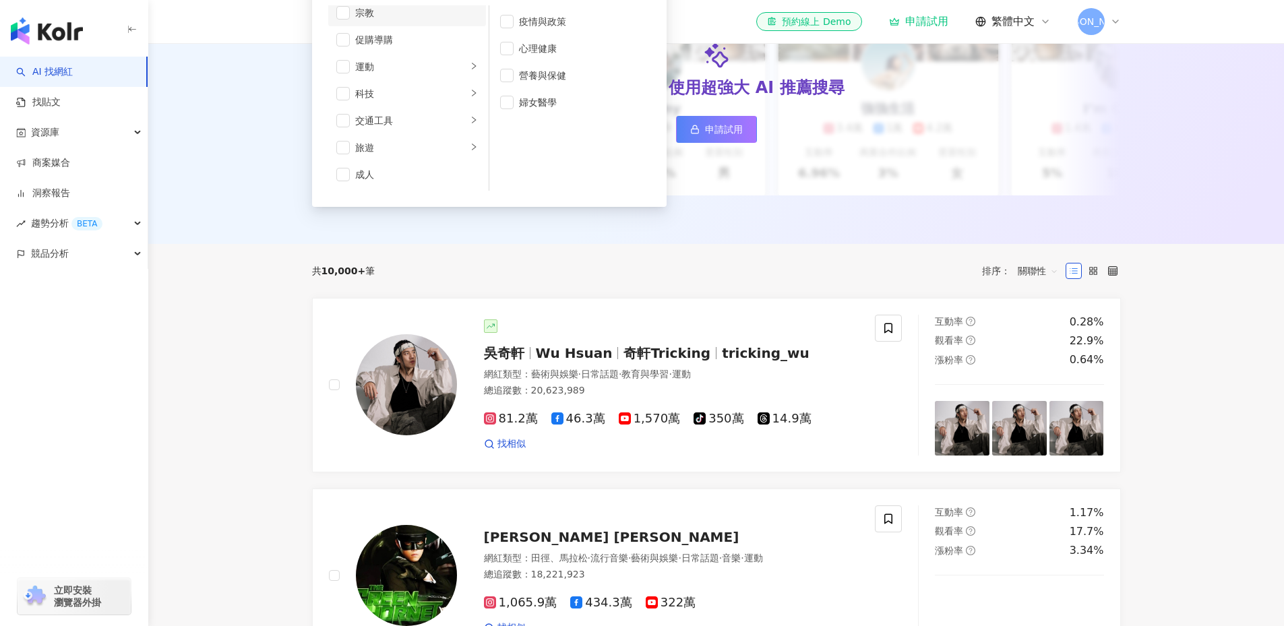
scroll to position [270, 0]
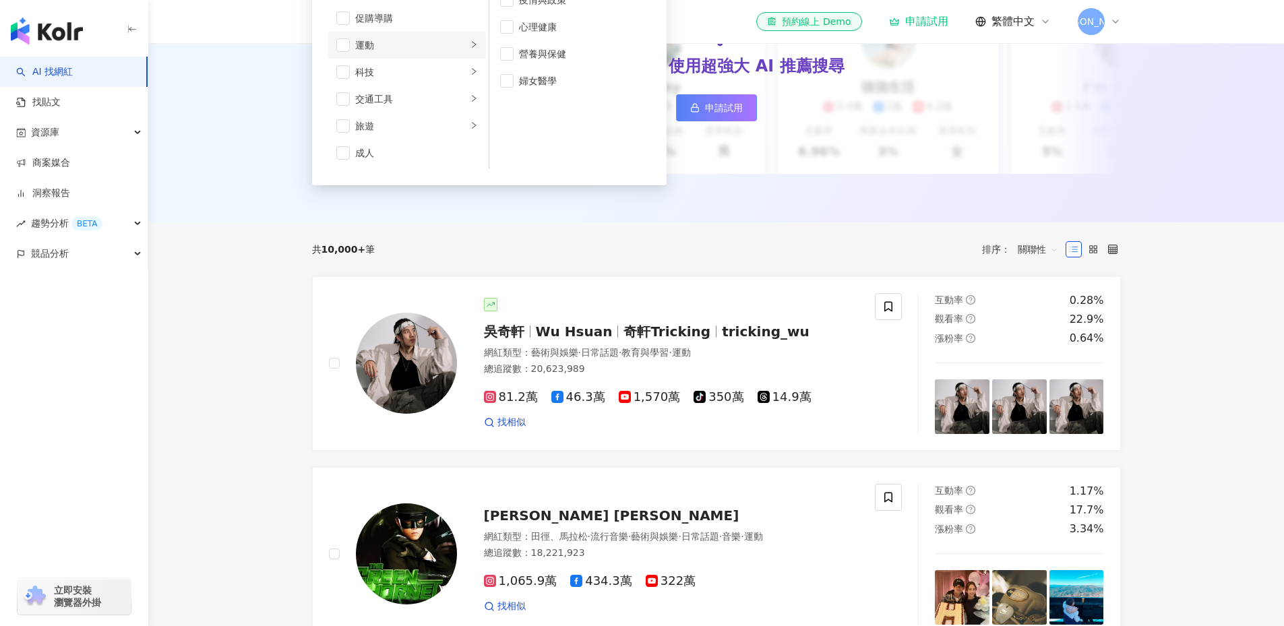
click at [420, 57] on li "運動" at bounding box center [407, 45] width 158 height 27
click at [420, 43] on div "運動" at bounding box center [411, 45] width 112 height 15
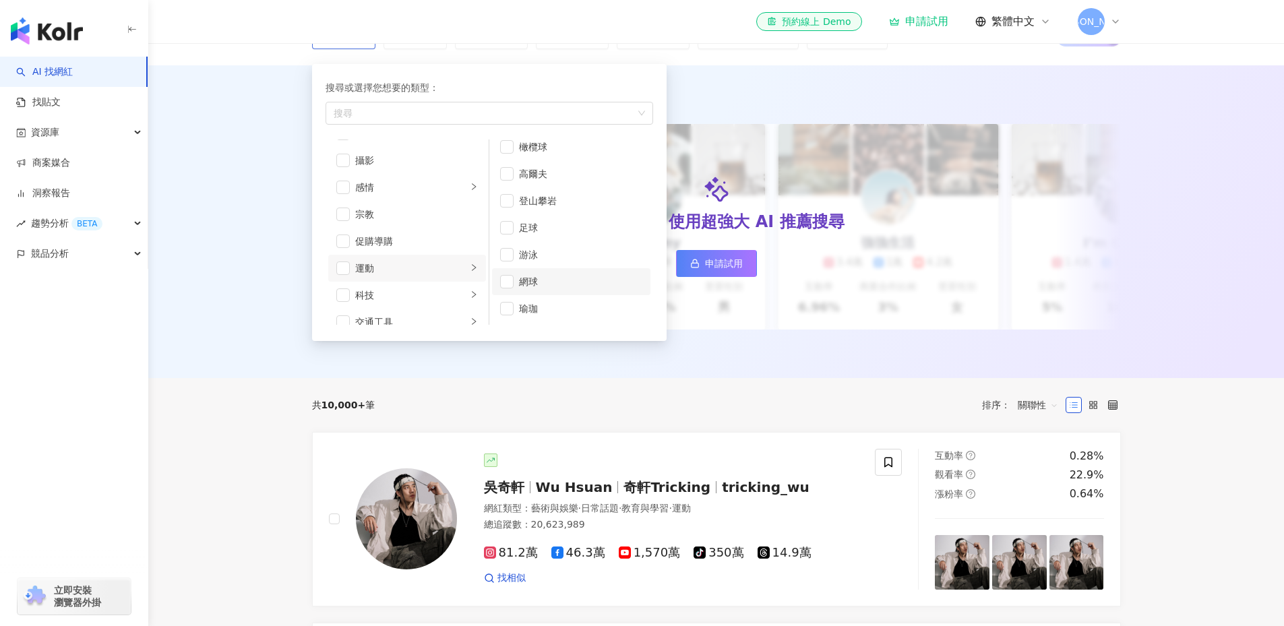
scroll to position [135, 0]
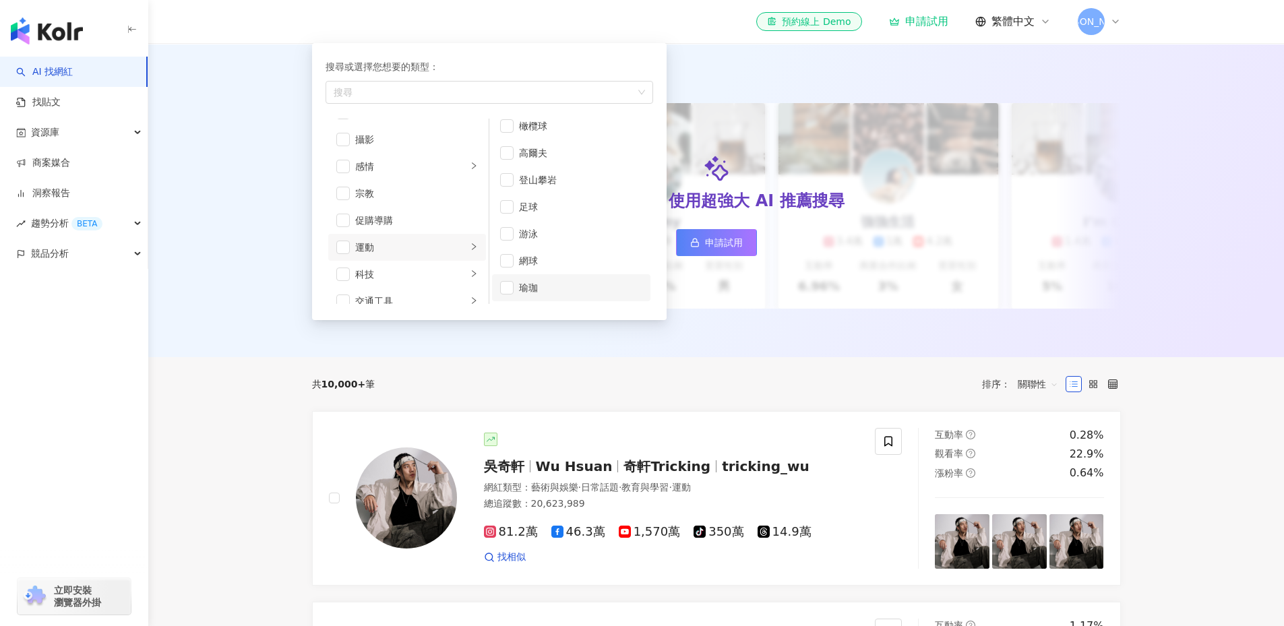
click at [540, 283] on div "瑜珈" at bounding box center [580, 287] width 123 height 15
click at [844, 162] on div "升級方案，使用超強大 AI 推薦搜尋 申請試用" at bounding box center [716, 206] width 809 height 206
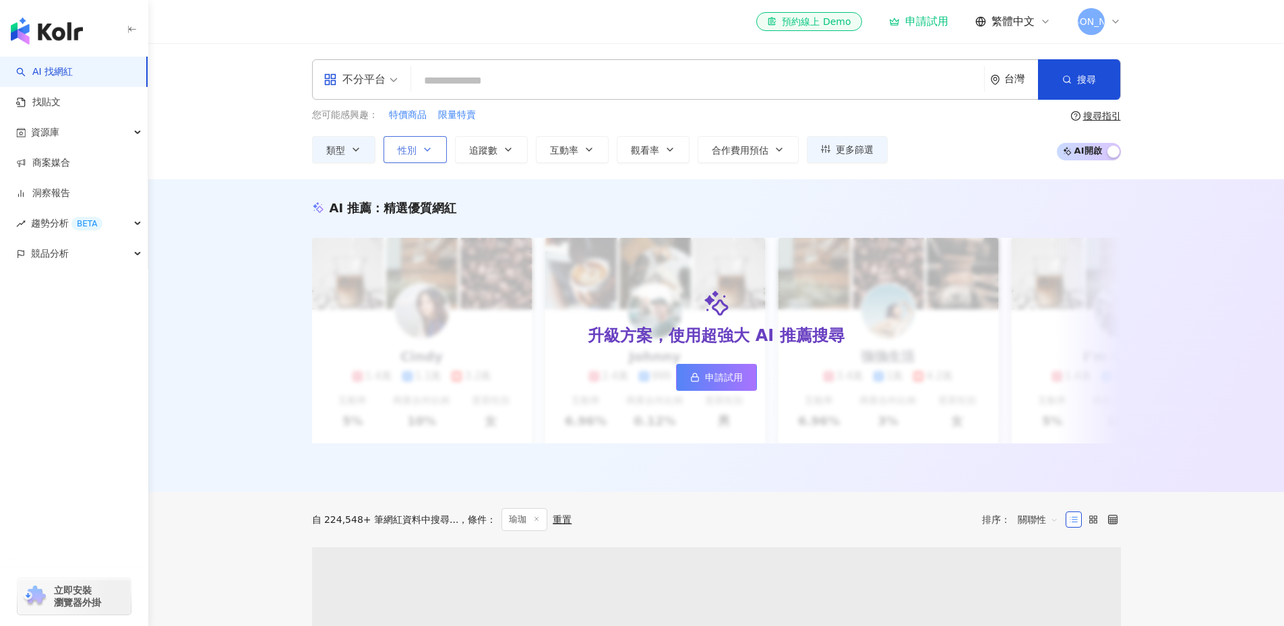
click at [425, 150] on icon "button" at bounding box center [427, 149] width 11 height 11
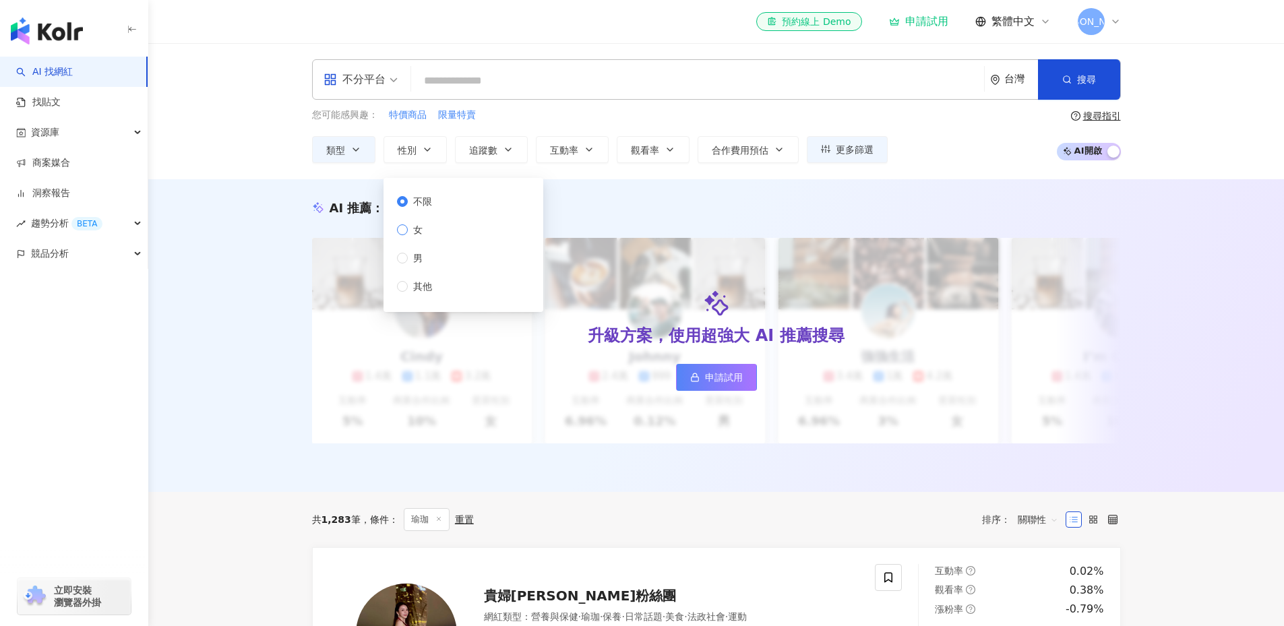
click at [427, 232] on span "女" at bounding box center [418, 229] width 20 height 15
click at [509, 152] on icon "button" at bounding box center [508, 149] width 11 height 11
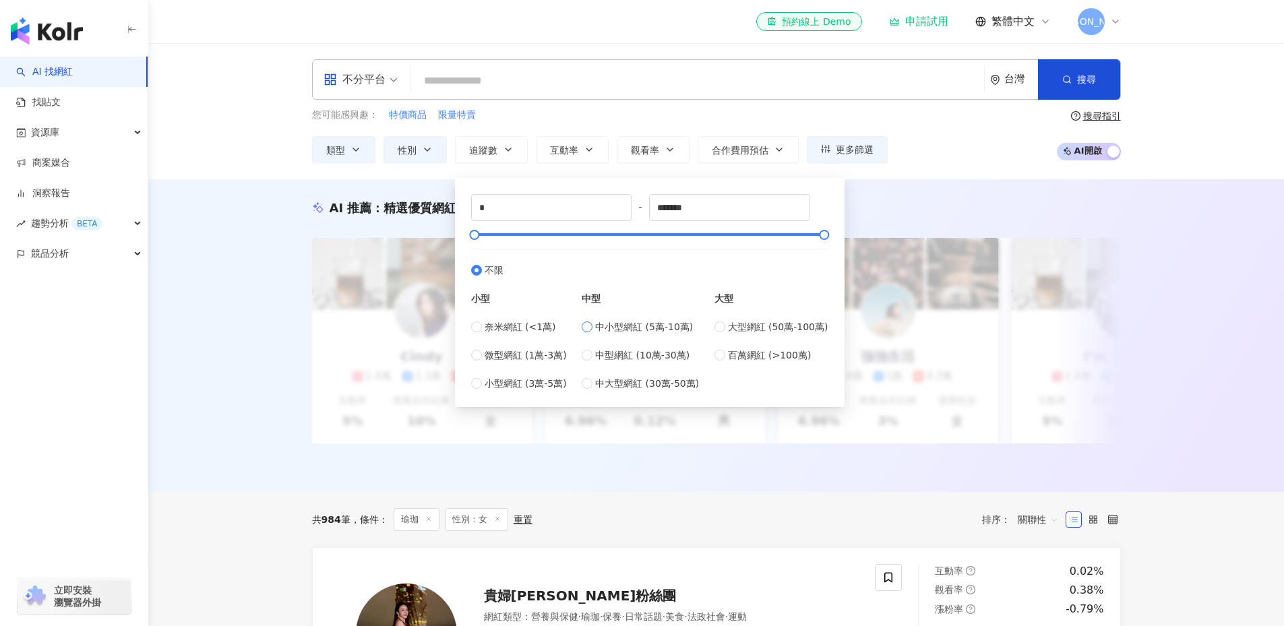
click at [598, 328] on span "中小型網紅 (5萬-10萬)" at bounding box center [644, 326] width 98 height 15
type input "*****"
type input "******"
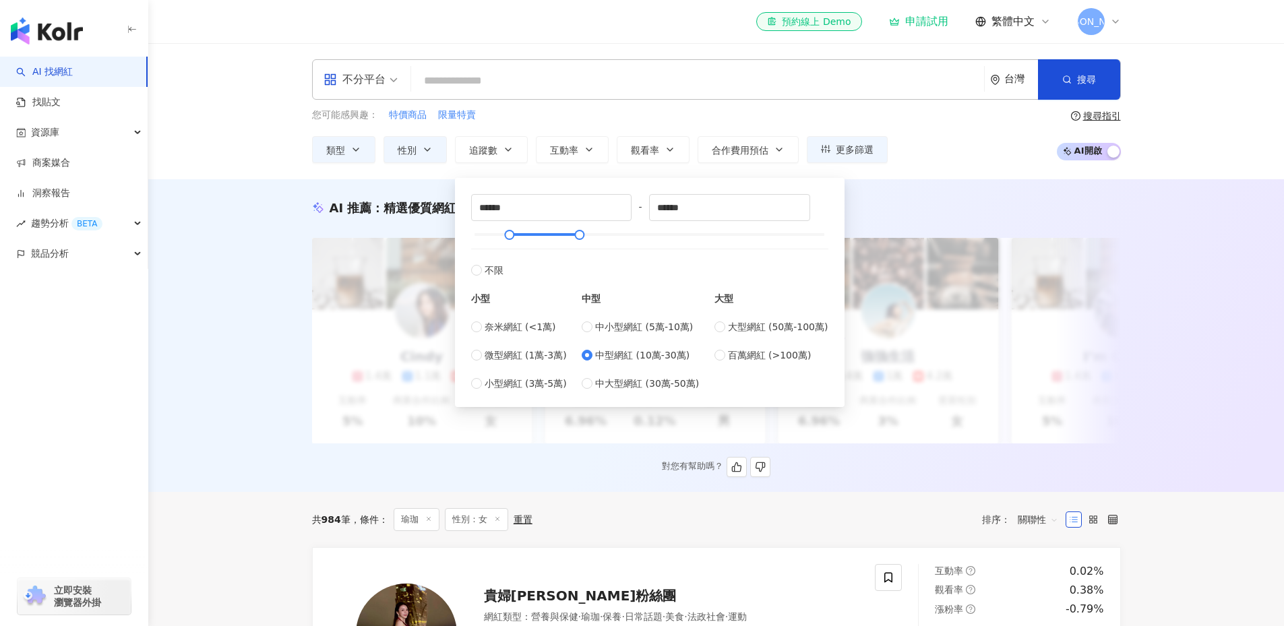
click at [917, 294] on div "升級方案，使用超強大 AI 推薦搜尋 申請試用" at bounding box center [716, 341] width 809 height 206
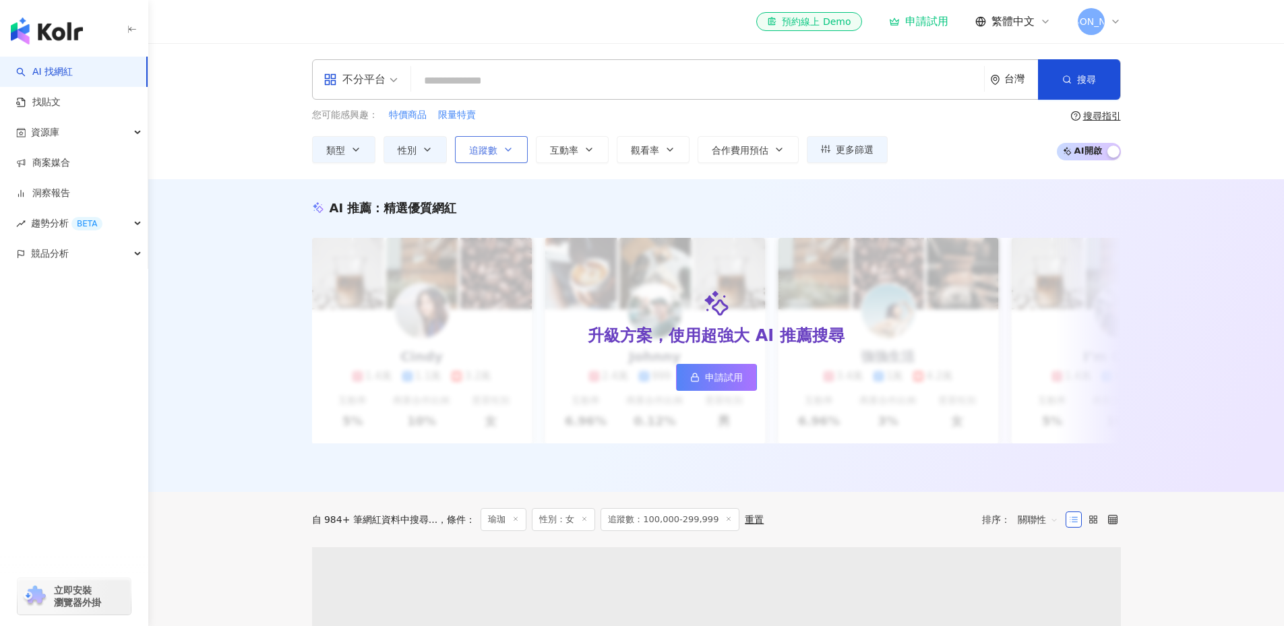
click at [511, 150] on icon "button" at bounding box center [508, 149] width 11 height 11
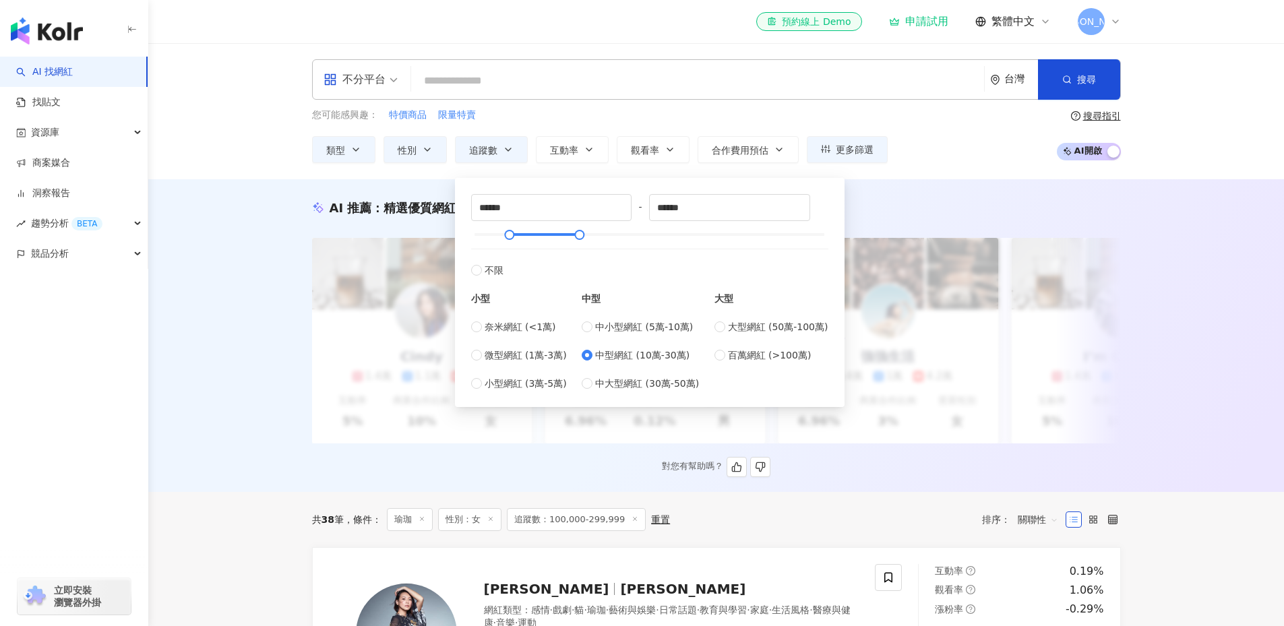
click at [927, 215] on div "AI 推薦 ： 精選優質網紅" at bounding box center [716, 207] width 809 height 17
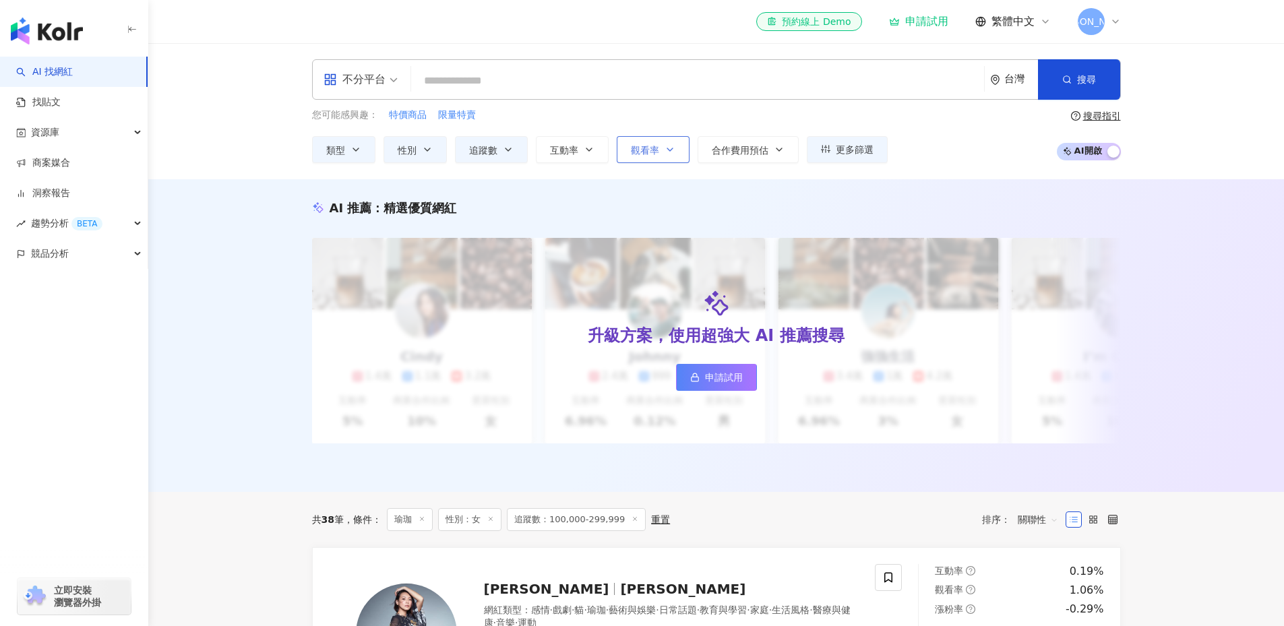
click at [631, 148] on span "觀看率" at bounding box center [645, 150] width 28 height 11
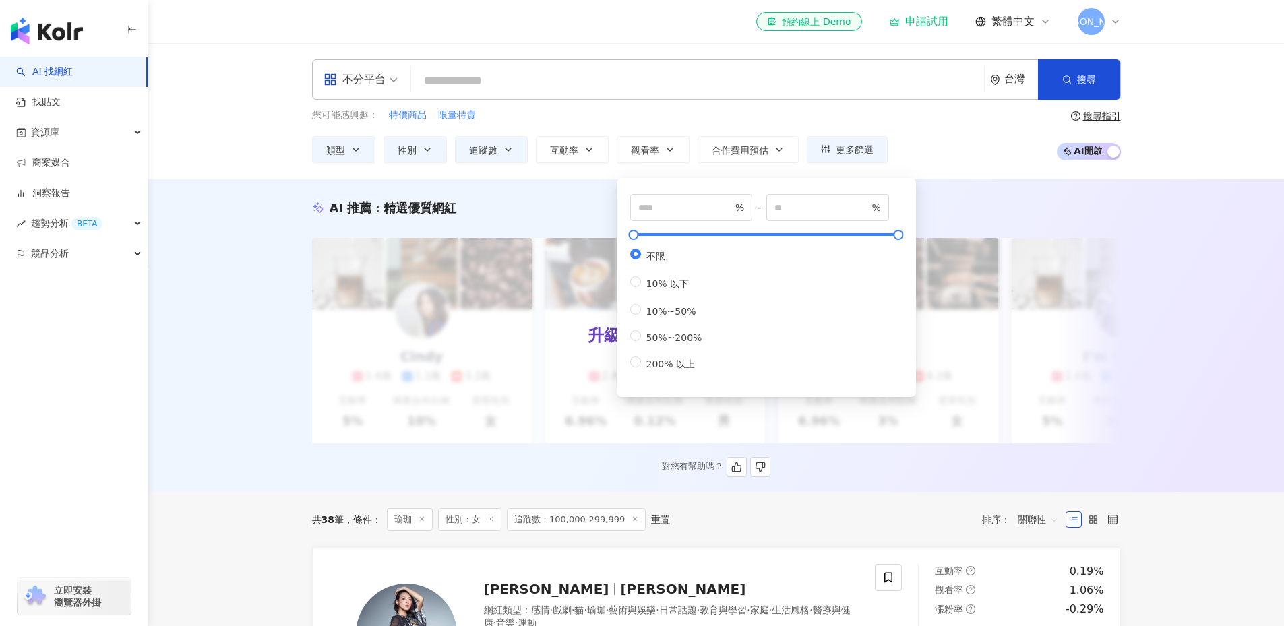
click at [559, 270] on div "升級方案，使用超強大 AI 推薦搜尋 申請試用" at bounding box center [716, 341] width 809 height 206
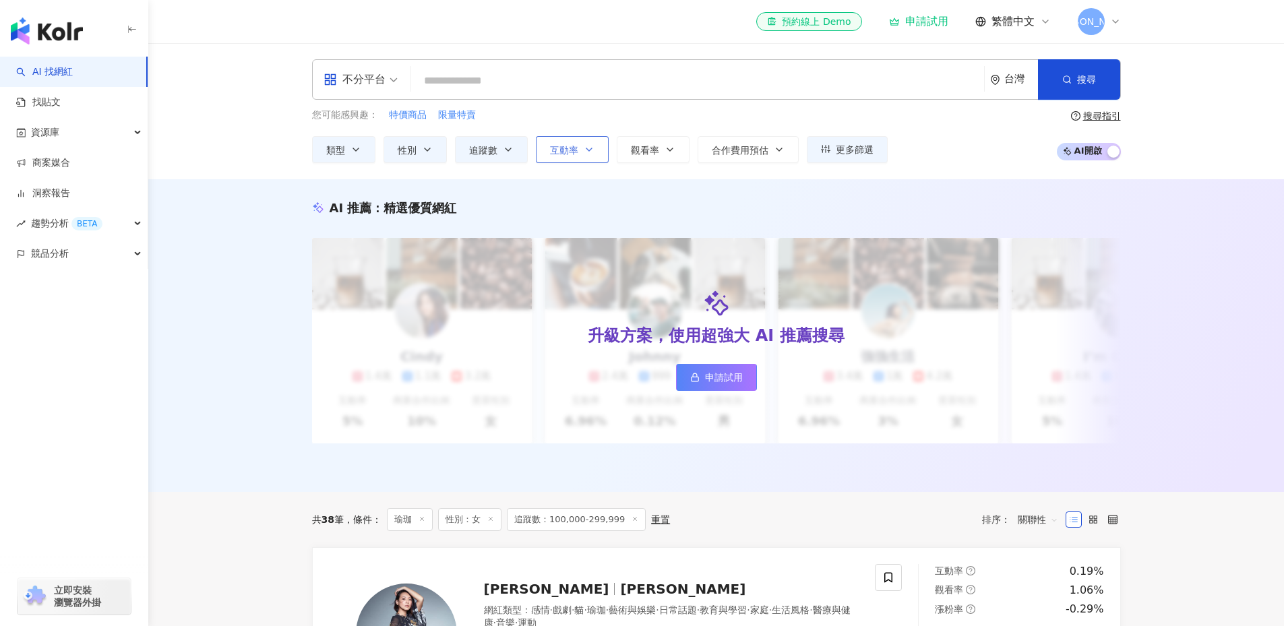
click at [569, 160] on button "互動率" at bounding box center [572, 149] width 73 height 27
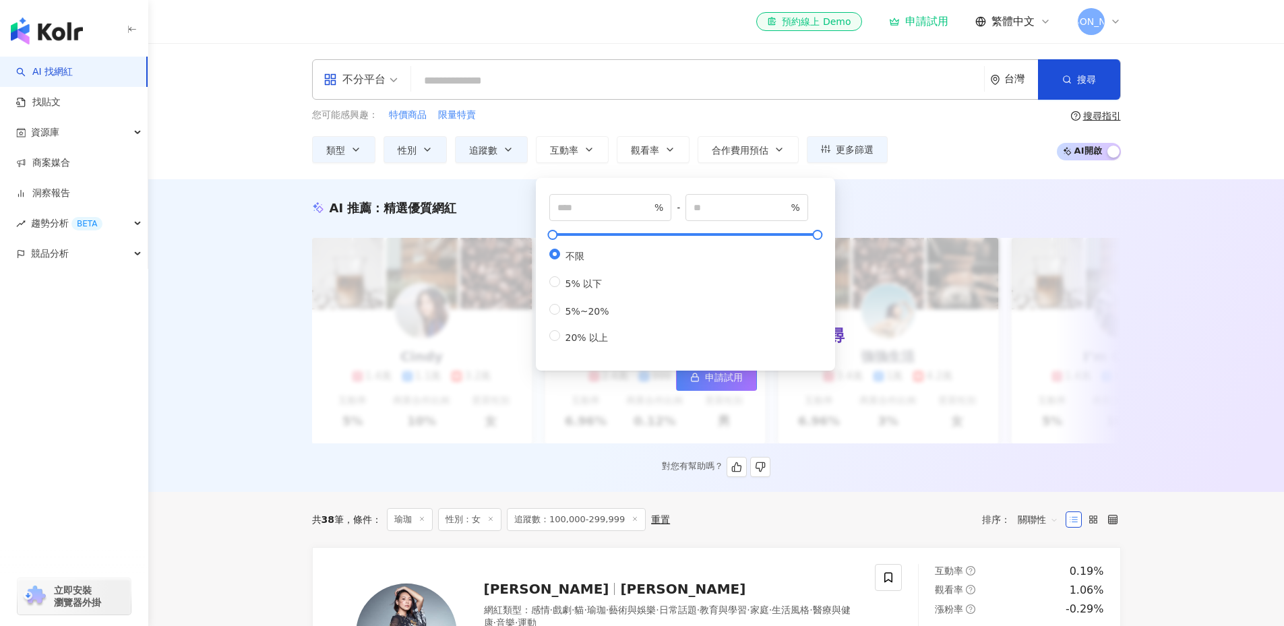
click at [494, 269] on div "升級方案，使用超強大 AI 推薦搜尋 申請試用" at bounding box center [716, 341] width 809 height 206
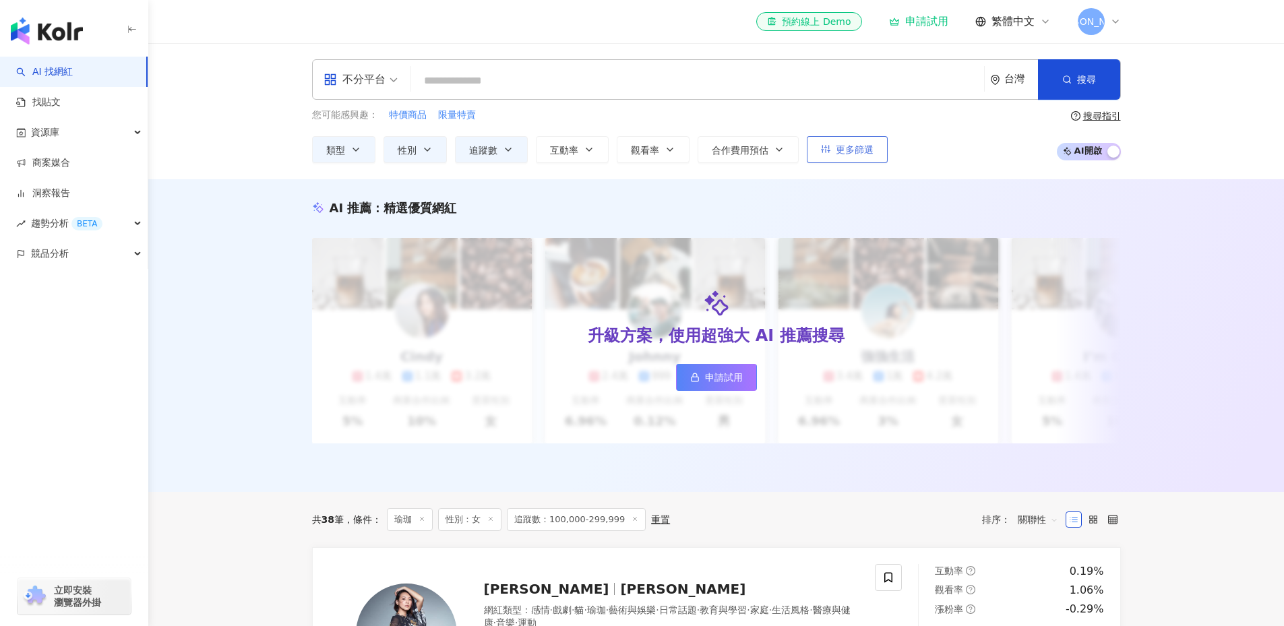
click at [863, 152] on span "更多篩選" at bounding box center [855, 149] width 38 height 11
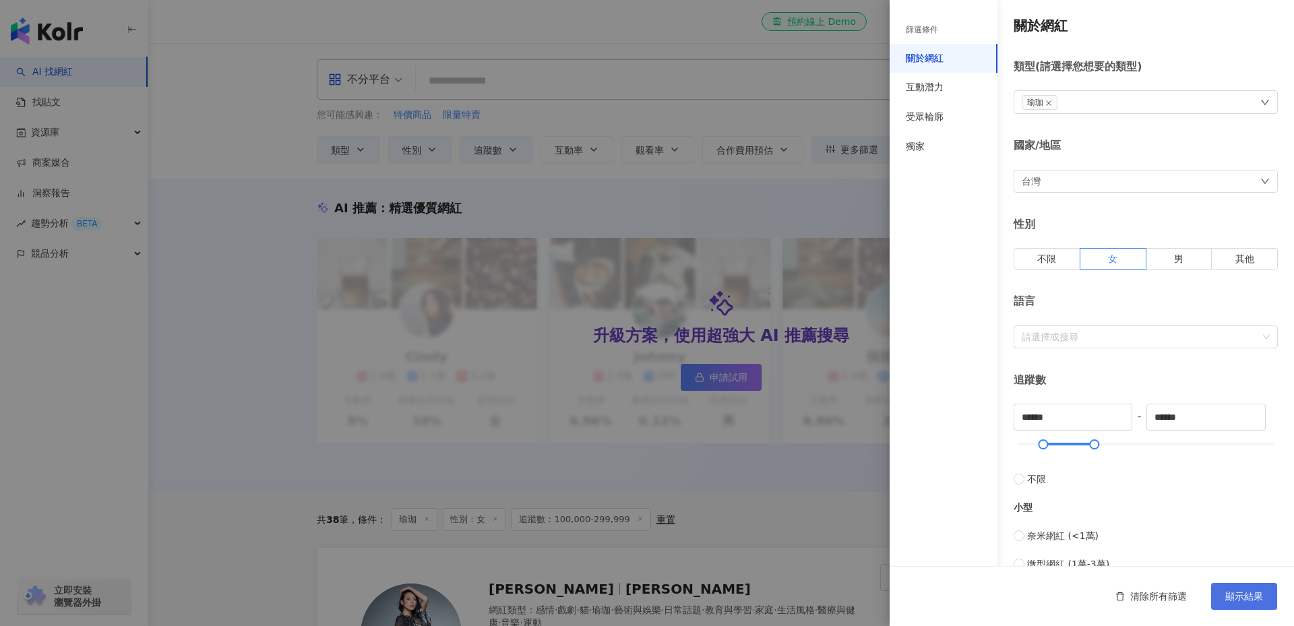
click at [1245, 588] on button "顯示結果" at bounding box center [1244, 596] width 66 height 27
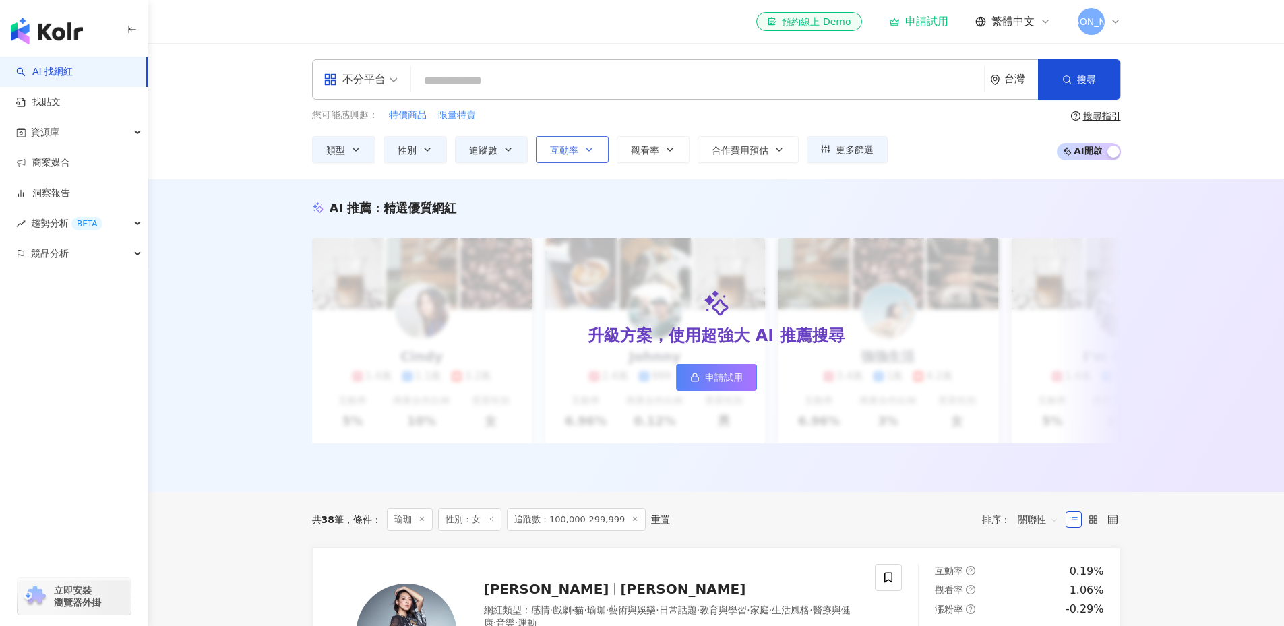
click at [585, 155] on button "互動率" at bounding box center [572, 149] width 73 height 27
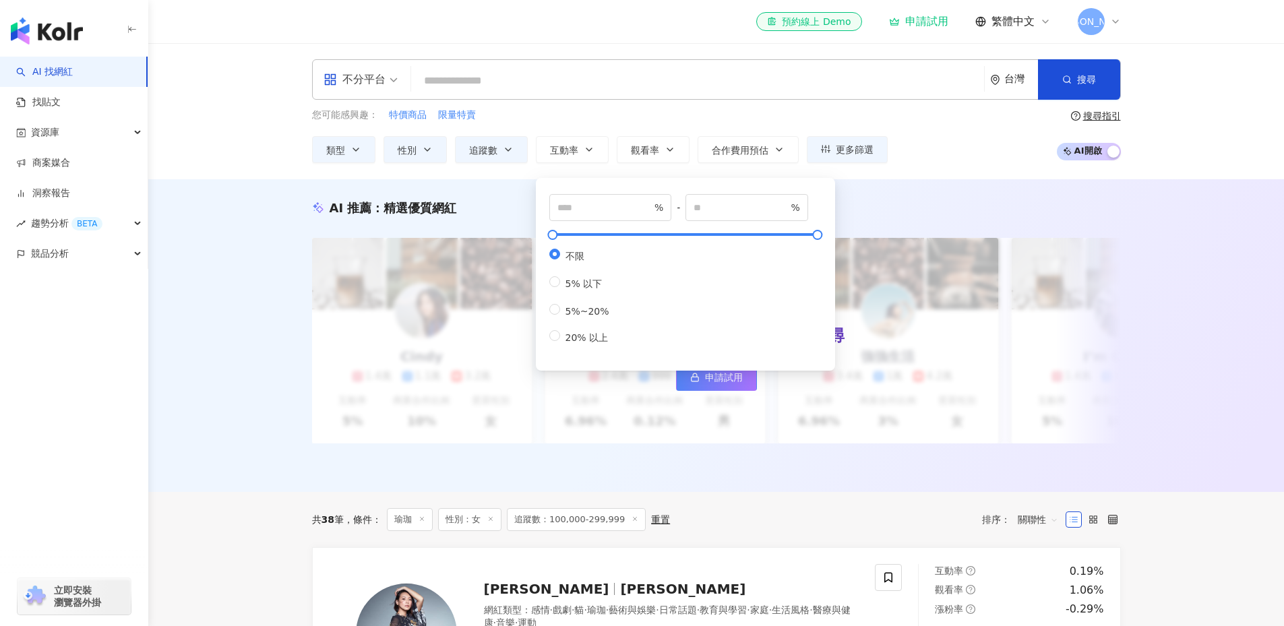
click at [855, 107] on div "不分平台 台灣 搜尋 loading 搜尋名稱、敘述、貼文含有關鍵字 “ 團購 AND 優惠 ” 的網紅 您可能感興趣： 特價商品 限量特賣 類型 性別 追蹤…" at bounding box center [716, 111] width 863 height 104
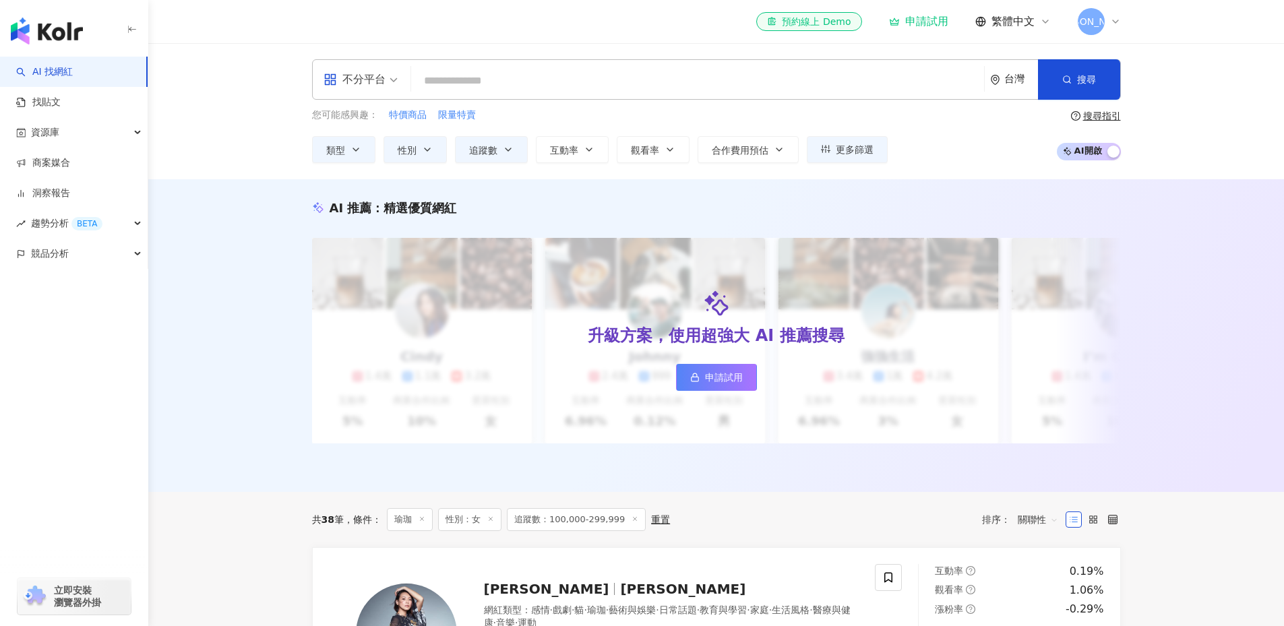
click at [1019, 17] on span "繁體中文" at bounding box center [1012, 21] width 43 height 15
click at [160, 129] on div "不分平台 台灣 搜尋 loading 搜尋名稱、敘述、貼文含有關鍵字 “ 團購 AND 優惠 ” 的網紅 您可能感興趣： 特價商品 限量特賣 類型 性別 追蹤…" at bounding box center [715, 111] width 1135 height 136
click at [492, 78] on input "search" at bounding box center [697, 81] width 562 height 26
type input "*"
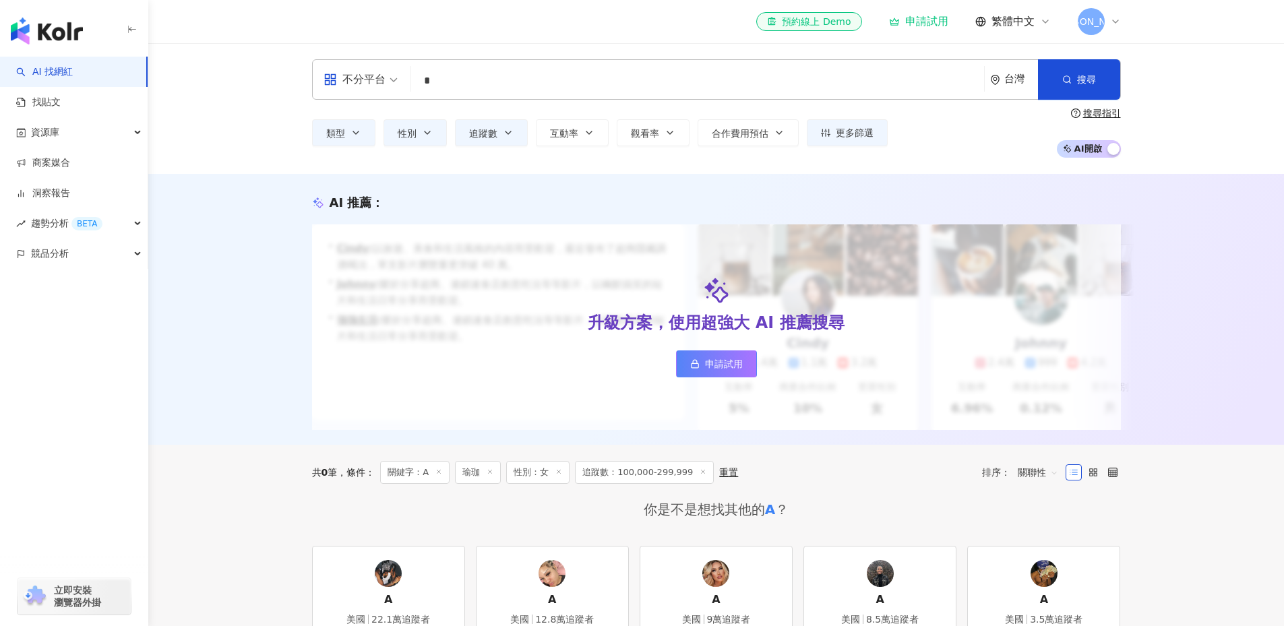
click at [529, 86] on input "*" at bounding box center [697, 81] width 562 height 26
click at [1108, 92] on button "搜尋" at bounding box center [1079, 79] width 82 height 40
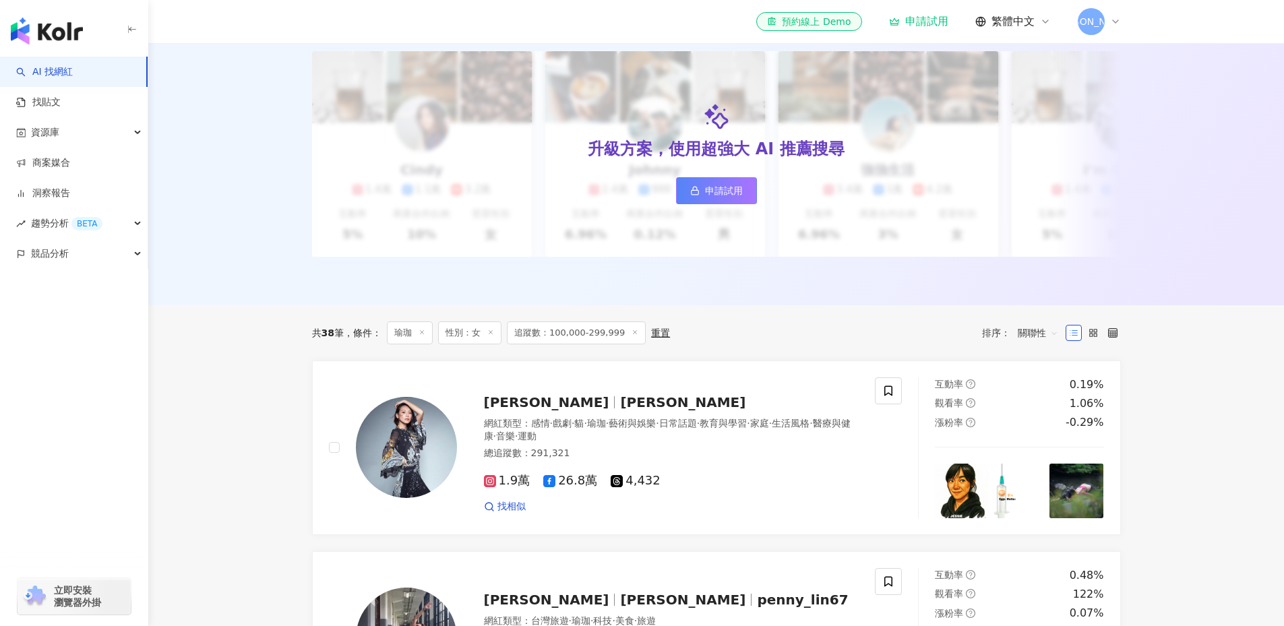
scroll to position [135, 0]
